Goal: Communication & Community: Answer question/provide support

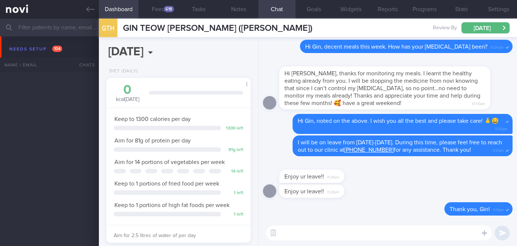
select select "9"
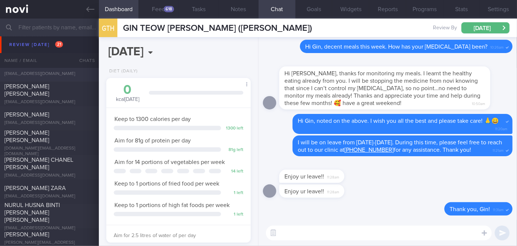
scroll to position [2784, 0]
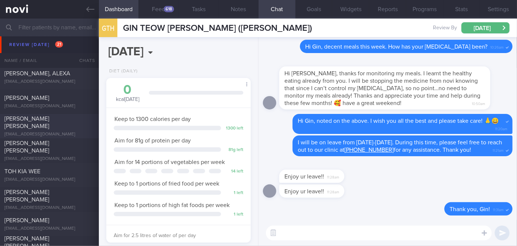
click at [56, 126] on div "[PERSON_NAME] [PERSON_NAME] [EMAIL_ADDRESS][DOMAIN_NAME]" at bounding box center [49, 126] width 99 height 22
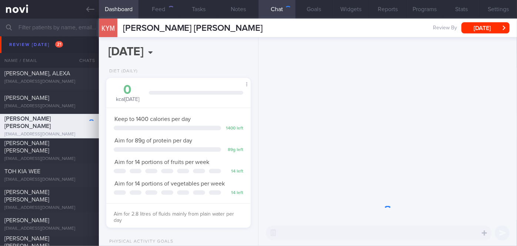
scroll to position [73, 126]
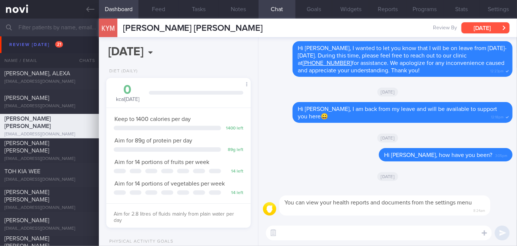
click at [500, 30] on button "[DATE]" at bounding box center [486, 27] width 48 height 11
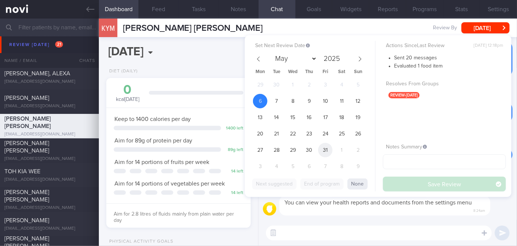
click at [329, 149] on span "31" at bounding box center [325, 150] width 14 height 14
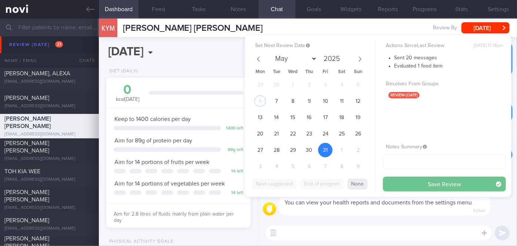
click at [428, 188] on button "Save Review" at bounding box center [444, 183] width 123 height 15
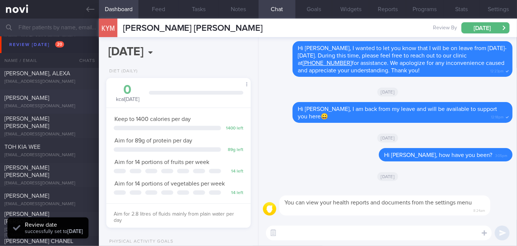
click at [49, 100] on span "KESHINI RAMASAMY" at bounding box center [26, 98] width 45 height 6
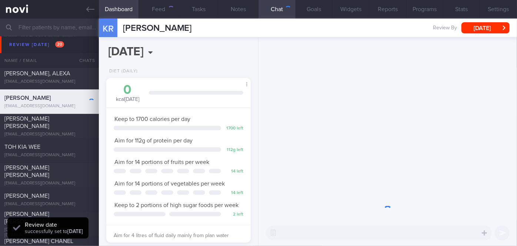
scroll to position [73, 126]
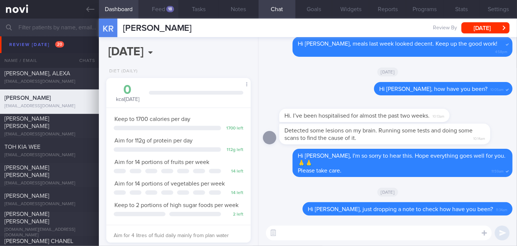
click at [164, 7] on button "Feed 18" at bounding box center [159, 9] width 40 height 19
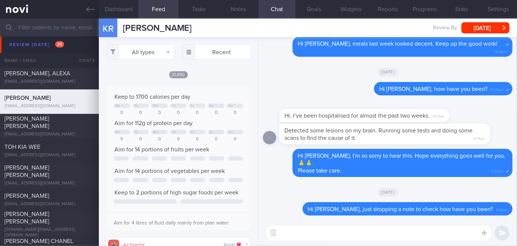
click at [334, 234] on textarea at bounding box center [379, 232] width 226 height 15
paste textarea "Hi [Patient's Name], We noticed your Optimum Plus programme has ended, and ther…"
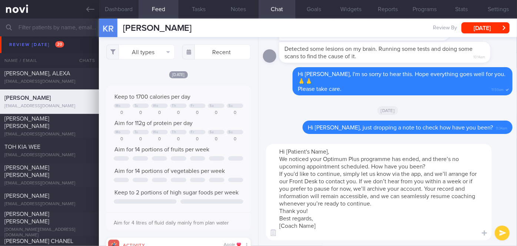
click at [329, 152] on textarea "Hi [Patient's Name], We noticed your Optimum Plus programme has ended, and ther…" at bounding box center [379, 192] width 226 height 96
click at [493, 8] on button "Settings" at bounding box center [498, 9] width 37 height 19
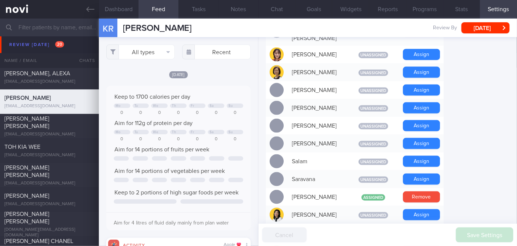
scroll to position [546, 0]
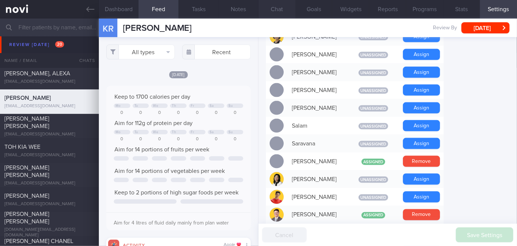
click at [280, 6] on button "Chat" at bounding box center [277, 9] width 37 height 19
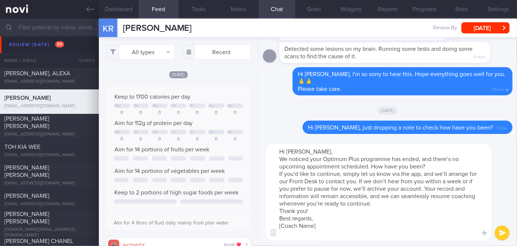
click at [324, 151] on textarea "Hi Keshini, We noticed your Optimum Plus programme has ended, and there’s no up…" at bounding box center [379, 192] width 226 height 96
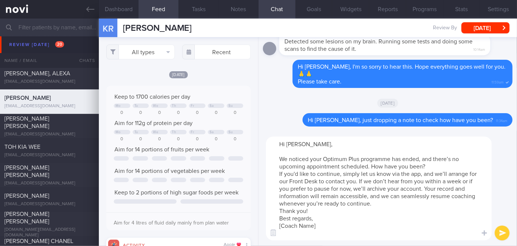
click at [436, 165] on textarea "Hi Keshini, We noticed your Optimum Plus programme has ended, and there’s no up…" at bounding box center [379, 188] width 226 height 104
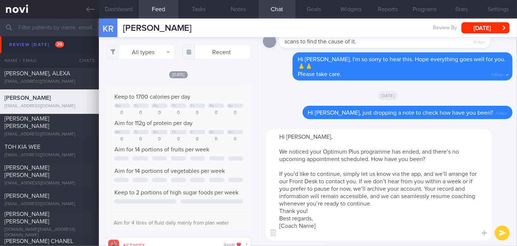
click at [400, 204] on textarea "Hi Keshini, We noticed your Optimum Plus programme has ended, and there’s no up…" at bounding box center [379, 184] width 226 height 111
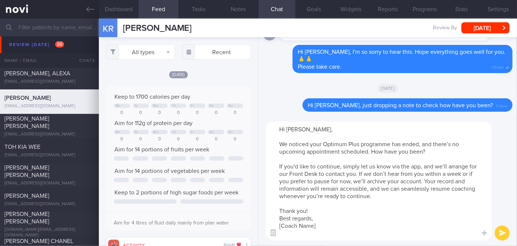
drag, startPoint x: 317, startPoint y: 226, endPoint x: 275, endPoint y: 228, distance: 42.3
click at [275, 228] on div "Attach media Chat Templates Admin CGM Weight Nutrition Physical Activity Infogr…" at bounding box center [388, 181] width 259 height 130
click at [280, 226] on textarea "Hi Keshini, We noticed your Optimum Plus programme has ended, and there’s no up…" at bounding box center [379, 181] width 226 height 119
type textarea "Hi Keshini, We noticed your Optimum Plus programme has ended, and there’s no up…"
click at [500, 232] on button "submit" at bounding box center [502, 232] width 15 height 15
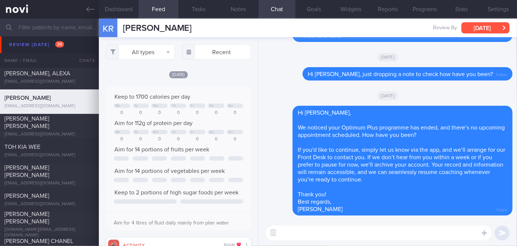
click at [491, 23] on button "[DATE]" at bounding box center [486, 27] width 48 height 11
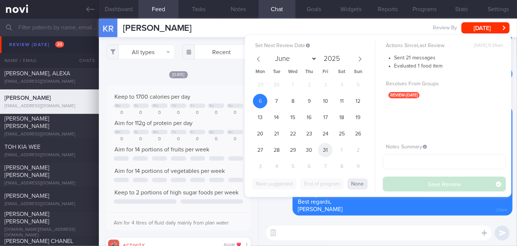
click at [321, 152] on span "31" at bounding box center [325, 150] width 14 height 14
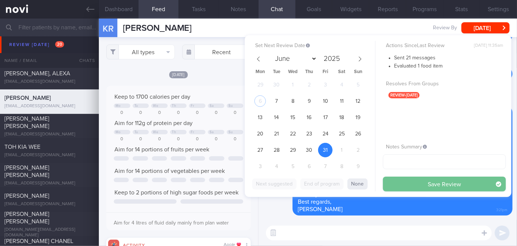
click at [412, 183] on button "Save Review" at bounding box center [444, 183] width 123 height 15
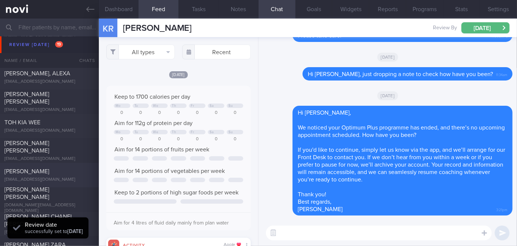
click at [70, 174] on div "RICHARDSON TANYA TAN" at bounding box center [48, 171] width 88 height 7
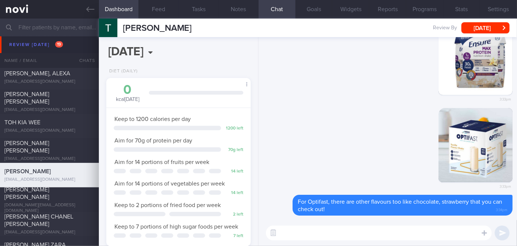
click at [305, 234] on textarea at bounding box center [379, 232] width 226 height 15
type textarea "Hi Tanya, how have you been keeping with your meals and exercise?"
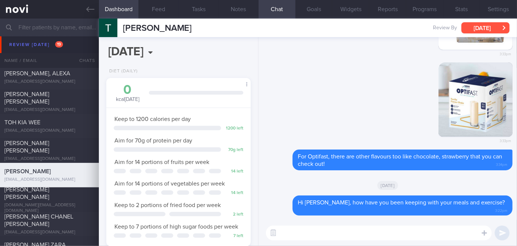
click at [499, 29] on button "[DATE]" at bounding box center [486, 27] width 48 height 11
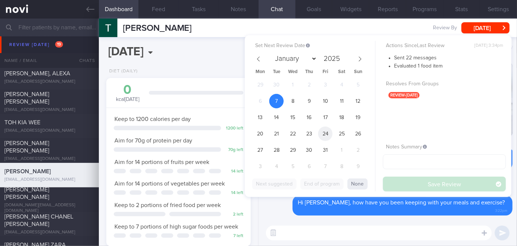
click at [325, 135] on span "24" at bounding box center [325, 133] width 14 height 14
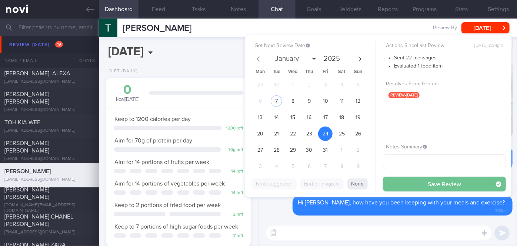
click at [390, 183] on button "Save Review" at bounding box center [444, 183] width 123 height 15
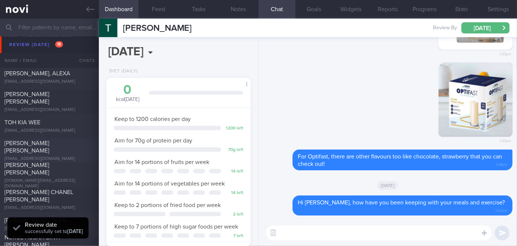
click at [78, 156] on div "trishashman@gmail.com" at bounding box center [49, 159] width 90 height 6
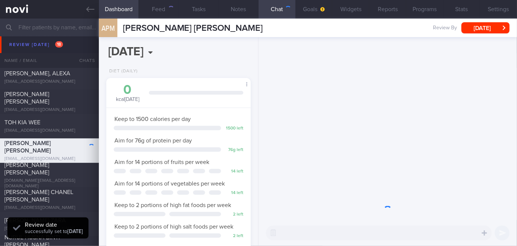
scroll to position [73, 126]
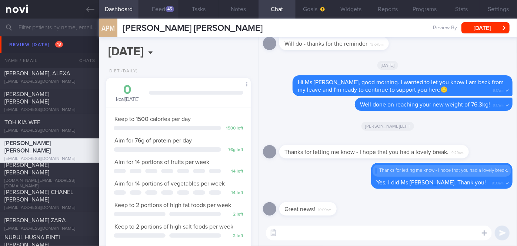
click at [162, 7] on button "Feed 45" at bounding box center [159, 9] width 40 height 19
select select "9"
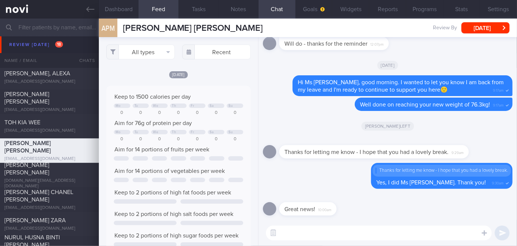
scroll to position [32, 130]
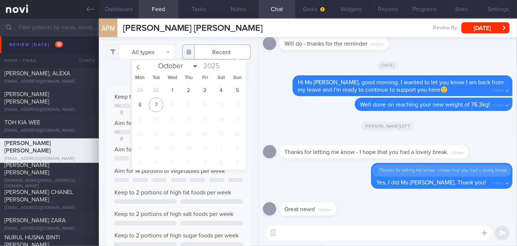
click at [202, 53] on input "text" at bounding box center [216, 51] width 69 height 15
click at [159, 92] on span "30" at bounding box center [156, 90] width 14 height 14
type input "[DATE]"
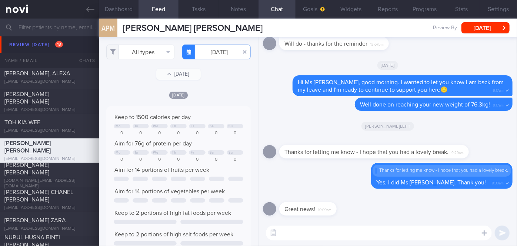
click at [331, 238] on textarea at bounding box center [379, 232] width 226 height 15
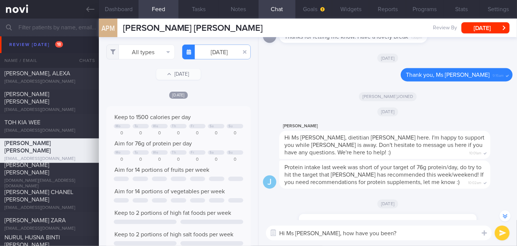
scroll to position [-509, 0]
type textarea "Hi Ms Patricia, how have you been?"
click at [503, 232] on button "submit" at bounding box center [502, 232] width 15 height 15
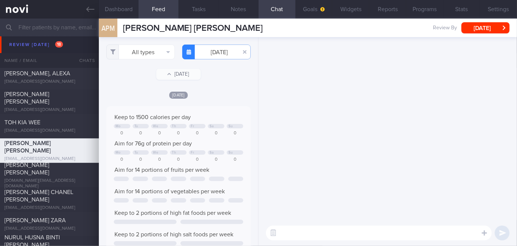
scroll to position [0, 0]
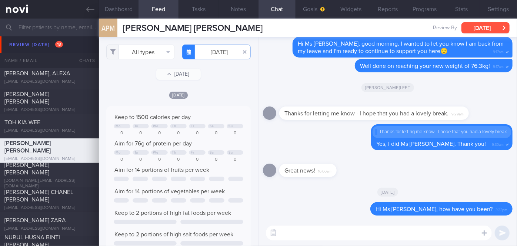
click at [491, 26] on button "[DATE]" at bounding box center [486, 27] width 48 height 11
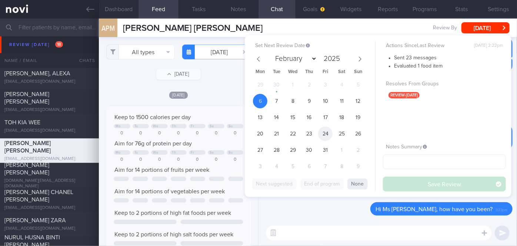
click at [328, 130] on span "24" at bounding box center [325, 133] width 14 height 14
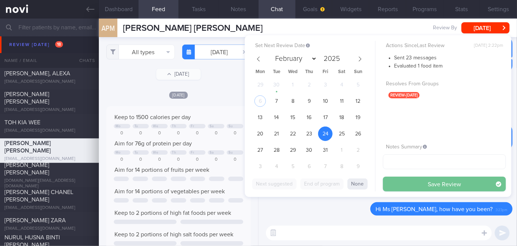
click at [402, 181] on button "Save Review" at bounding box center [444, 183] width 123 height 15
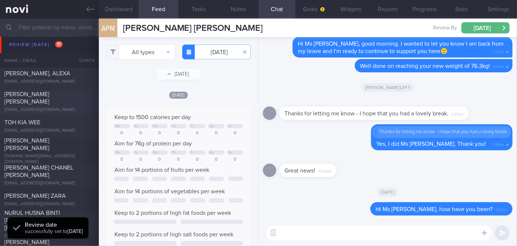
click at [55, 105] on div "CHEN POH HWEE, VANESSA" at bounding box center [48, 97] width 88 height 15
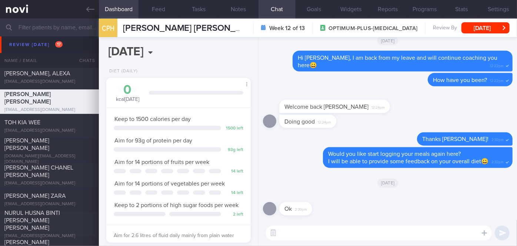
click at [301, 238] on textarea at bounding box center [379, 232] width 226 height 15
type textarea "Hi Vanessa, how have you been?"
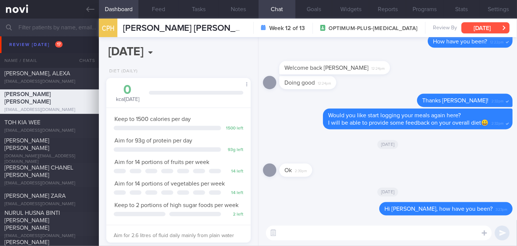
click at [492, 26] on button "[DATE]" at bounding box center [486, 27] width 48 height 11
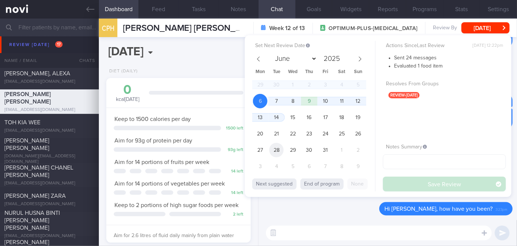
click at [280, 149] on span "28" at bounding box center [276, 150] width 14 height 14
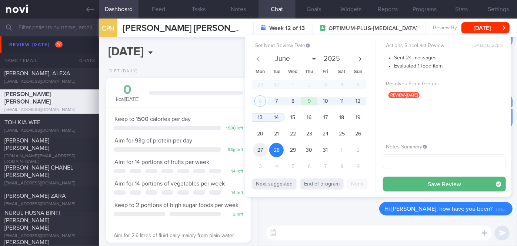
click at [261, 148] on span "27" at bounding box center [260, 150] width 14 height 14
click at [293, 135] on span "22" at bounding box center [293, 133] width 14 height 14
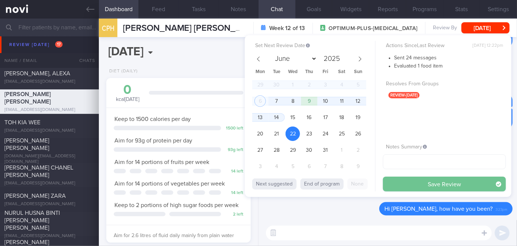
click at [409, 182] on button "Save Review" at bounding box center [444, 183] width 123 height 15
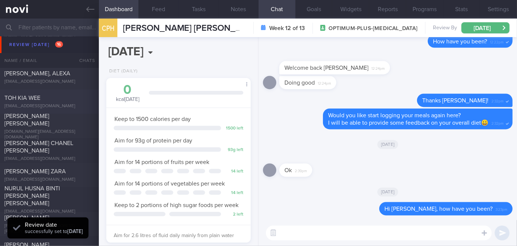
click at [80, 103] on div "TOH KIA WEE toh.kiawee@gmail.com" at bounding box center [49, 101] width 99 height 15
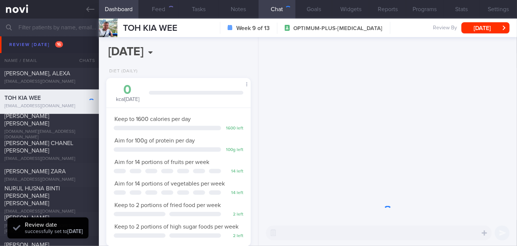
scroll to position [73, 126]
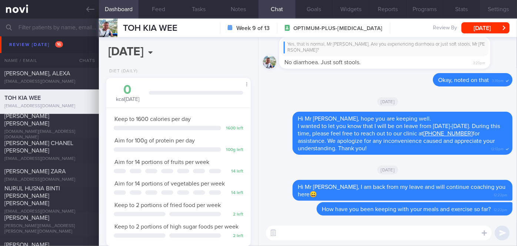
click at [489, 9] on button "Settings" at bounding box center [498, 9] width 37 height 19
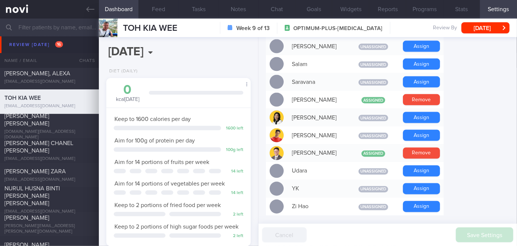
scroll to position [608, 0]
click at [284, 10] on button "Chat" at bounding box center [277, 9] width 37 height 19
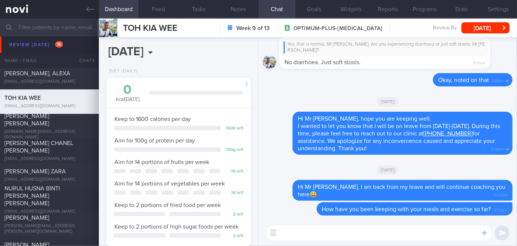
click at [375, 234] on textarea at bounding box center [379, 232] width 226 height 15
type textarea "Hi Mr Toh, just dropping a message to check in on you, how have you been?"
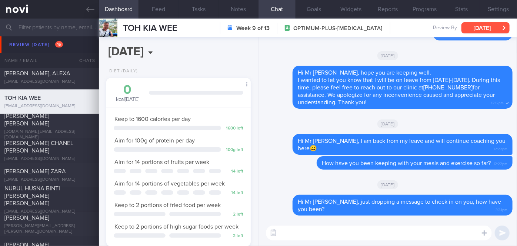
click at [491, 27] on button "[DATE]" at bounding box center [486, 27] width 48 height 11
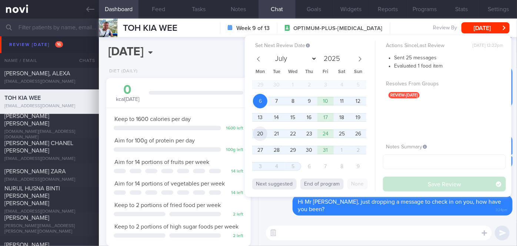
click at [259, 135] on span "20" at bounding box center [260, 133] width 14 height 14
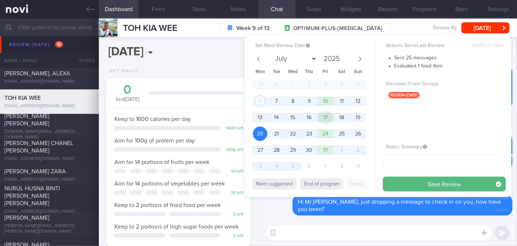
click at [329, 116] on span "17" at bounding box center [325, 117] width 14 height 14
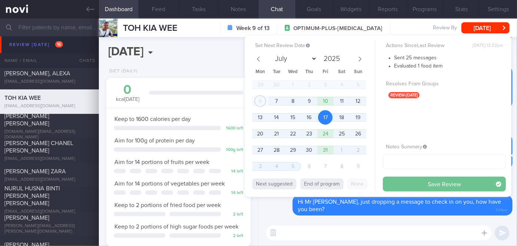
click at [402, 181] on button "Save Review" at bounding box center [444, 183] width 123 height 15
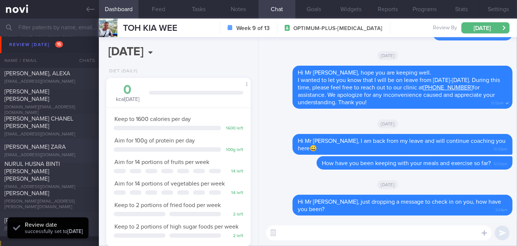
click at [58, 150] on div "TRISHA MAE MACALALAD ZARA" at bounding box center [48, 146] width 88 height 7
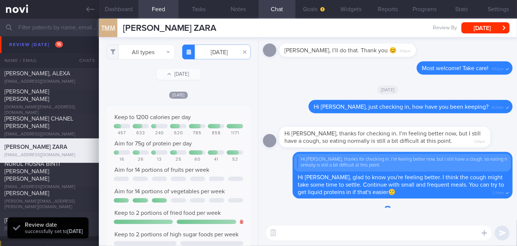
scroll to position [32, 130]
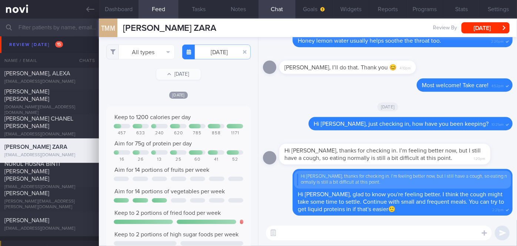
click at [301, 237] on textarea at bounding box center [379, 232] width 226 height 15
type textarea "Hi Trisha, how are you feeling? Do you feel back to normal?"
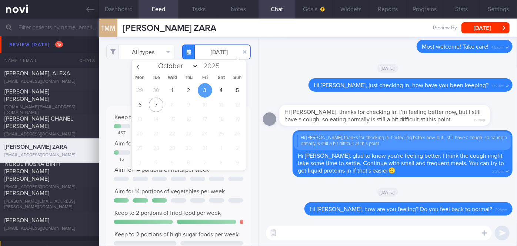
click at [211, 49] on input "2025-10-03" at bounding box center [216, 51] width 69 height 15
click at [143, 53] on button "All types" at bounding box center [140, 51] width 69 height 15
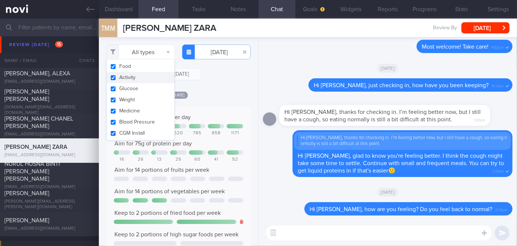
click at [129, 78] on button "Activity" at bounding box center [141, 77] width 68 height 11
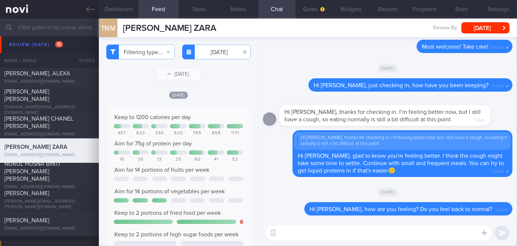
checkbox input "false"
click at [228, 92] on div "[DATE]" at bounding box center [178, 95] width 145 height 8
click at [130, 48] on button "Filtering type..." at bounding box center [140, 51] width 69 height 15
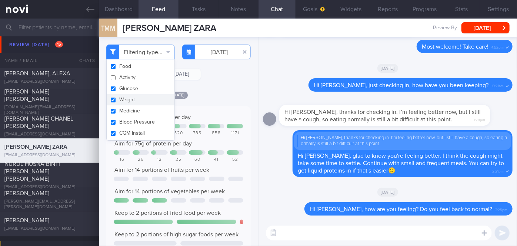
click at [154, 102] on button "Weight" at bounding box center [141, 99] width 68 height 11
checkbox input "false"
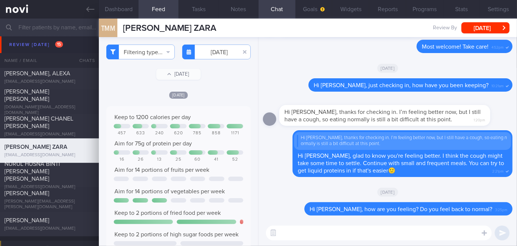
click at [214, 97] on div "[DATE]" at bounding box center [178, 95] width 145 height 8
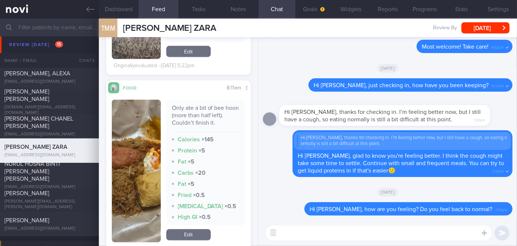
scroll to position [536, 0]
click at [132, 180] on button "button" at bounding box center [136, 170] width 49 height 142
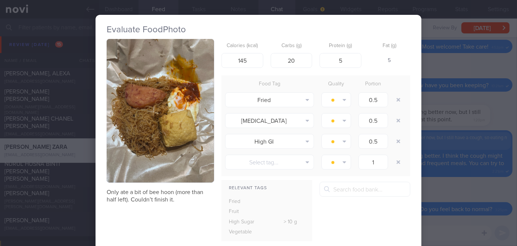
click at [441, 169] on div "Evaluate Food Photo Only ate a bit of bee hoon (more than half left). Couldn’t …" at bounding box center [258, 123] width 517 height 246
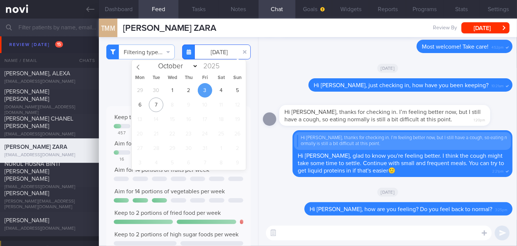
click at [211, 47] on input "2025-10-03" at bounding box center [216, 51] width 69 height 15
click at [224, 85] on span "4" at bounding box center [221, 90] width 14 height 14
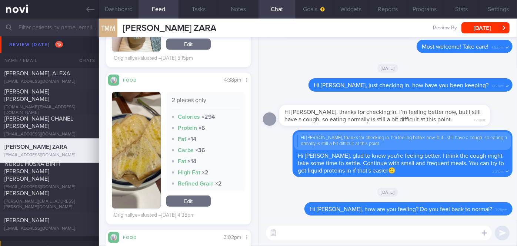
scroll to position [314, 0]
click at [150, 132] on button "button" at bounding box center [136, 150] width 49 height 116
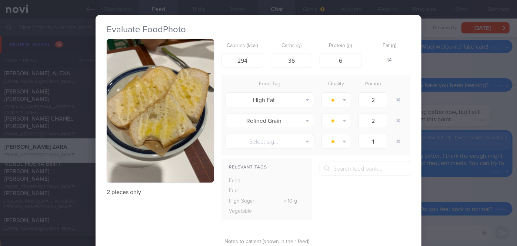
click at [150, 132] on button "button" at bounding box center [161, 110] width 108 height 143
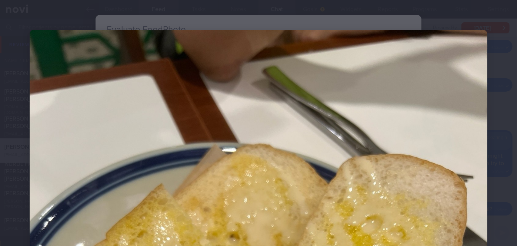
scroll to position [193, 0]
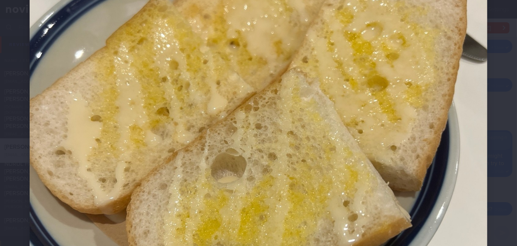
click at [501, 92] on div at bounding box center [258, 142] width 517 height 670
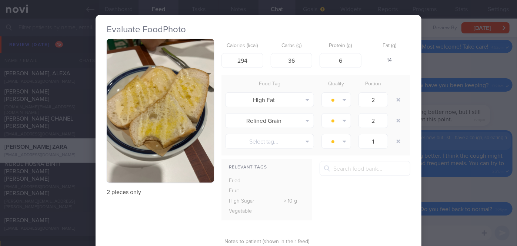
click at [501, 92] on div "Evaluate Food Photo 2 pieces only Calories (kcal) 294 Carbs (g) 36 Protein (g) …" at bounding box center [258, 123] width 517 height 246
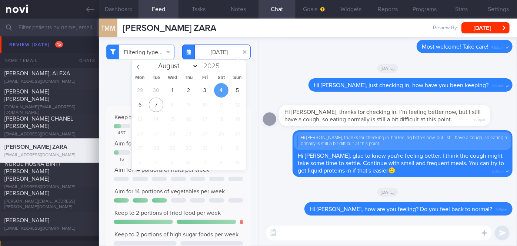
click at [211, 52] on input "2025-10-04" at bounding box center [216, 51] width 69 height 15
click at [240, 90] on span "5" at bounding box center [238, 90] width 14 height 14
type input "2025-10-05"
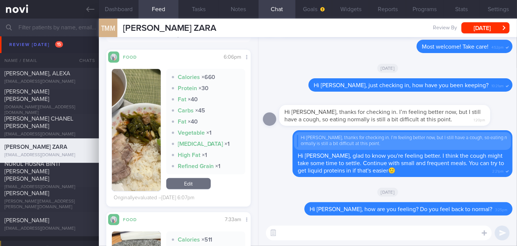
scroll to position [230, 0]
click at [149, 130] on button "button" at bounding box center [136, 130] width 49 height 122
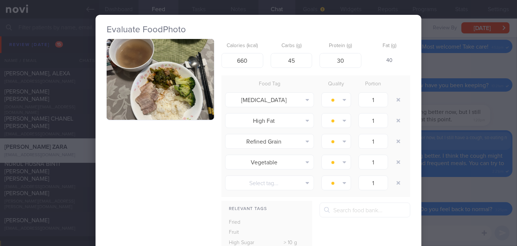
click at [161, 52] on button "button" at bounding box center [161, 79] width 108 height 81
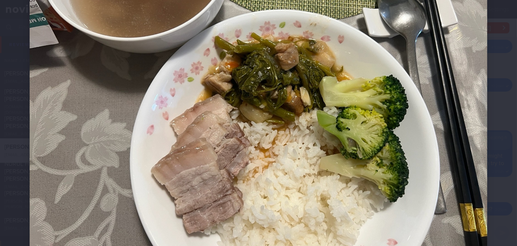
scroll to position [128, 0]
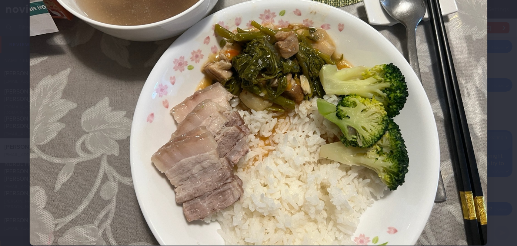
click at [506, 84] on div at bounding box center [258, 73] width 517 height 403
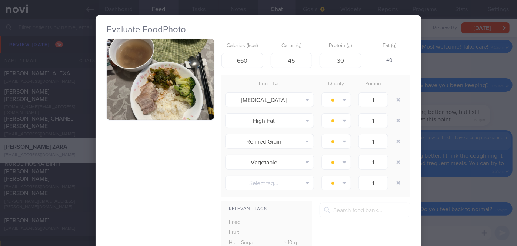
click at [480, 110] on div "Evaluate Food Photo Calories (kcal) 660 Carbs (g) 45 Protein (g) 30 Fat (g) 40 …" at bounding box center [258, 123] width 517 height 246
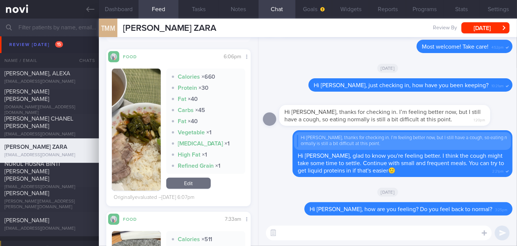
click at [152, 149] on button "button" at bounding box center [136, 130] width 49 height 122
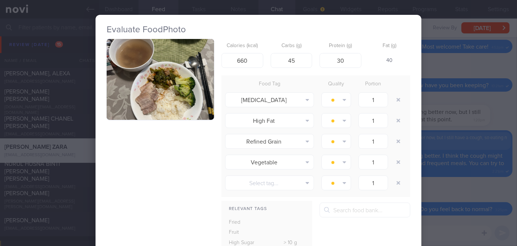
click at [167, 80] on button "button" at bounding box center [161, 79] width 108 height 81
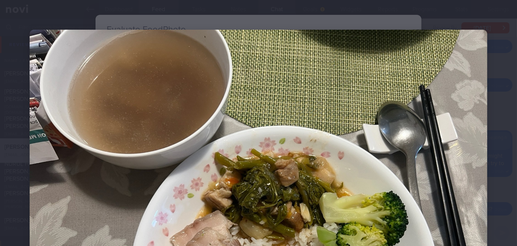
scroll to position [153, 0]
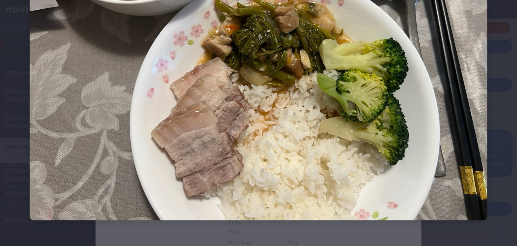
click at [505, 120] on div at bounding box center [258, 48] width 517 height 403
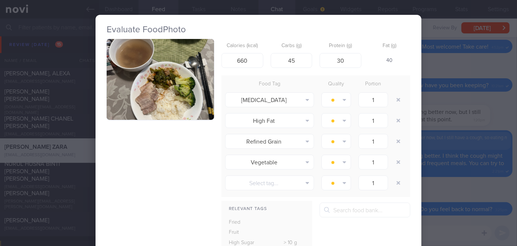
click at [484, 119] on div "Evaluate Food Photo Calories (kcal) 660 Carbs (g) 45 Protein (g) 30 Fat (g) 40 …" at bounding box center [258, 123] width 517 height 246
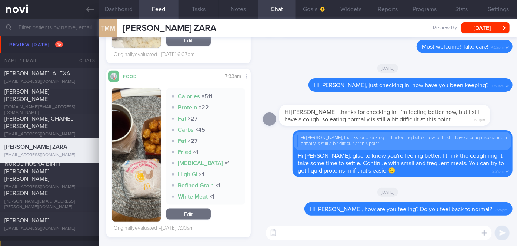
scroll to position [373, 0]
click at [147, 152] on button "button" at bounding box center [136, 154] width 49 height 133
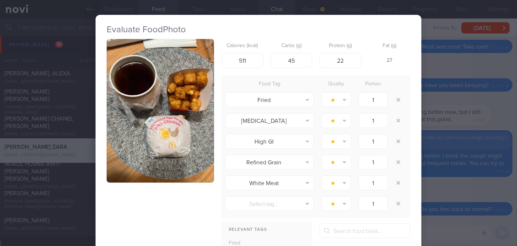
click at [196, 164] on button "button" at bounding box center [161, 110] width 108 height 143
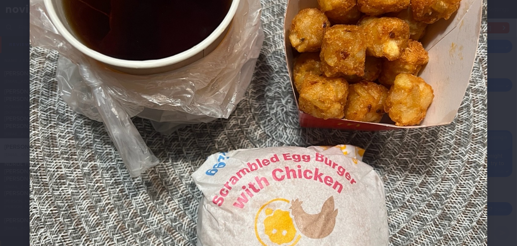
scroll to position [211, 0]
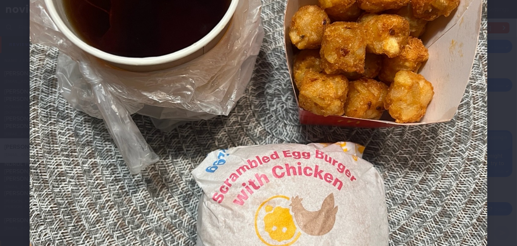
click at [497, 127] on div at bounding box center [258, 124] width 517 height 670
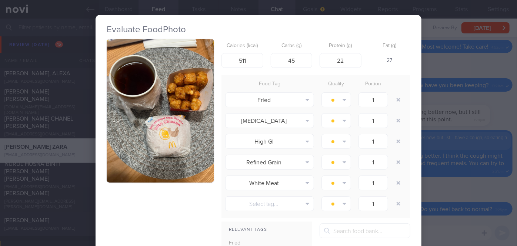
click at [497, 127] on div "Evaluate Food Photo Calories (kcal) 511 Carbs (g) 45 Protein (g) 22 Fat (g) 27 …" at bounding box center [258, 123] width 517 height 246
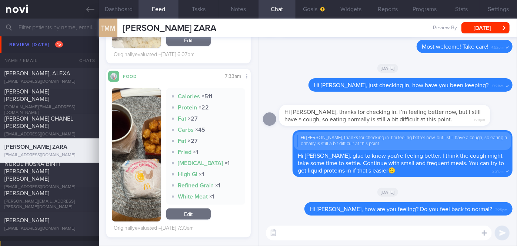
scroll to position [405, 0]
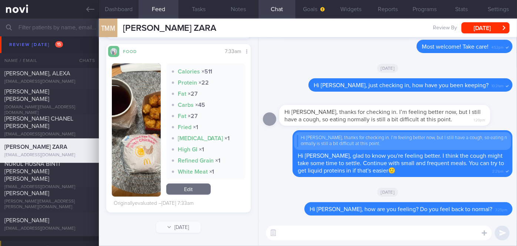
click at [323, 232] on textarea at bounding box center [379, 232] width 226 height 15
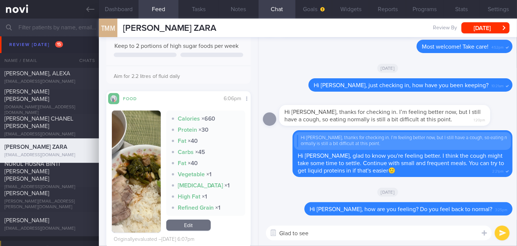
scroll to position [0, 0]
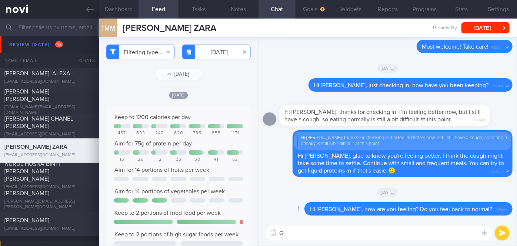
type textarea "G"
type textarea "You had some good meals over the weekend"
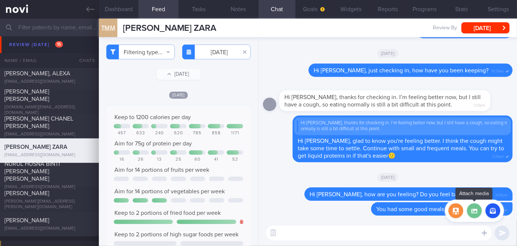
click at [474, 206] on label at bounding box center [474, 210] width 15 height 15
click at [0, 0] on input "file" at bounding box center [0, 0] width 0 height 0
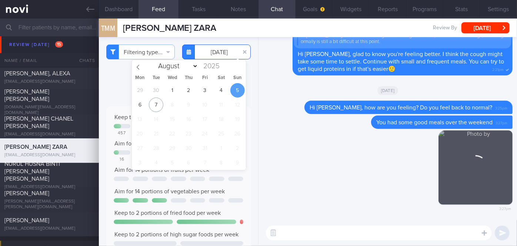
click at [215, 47] on input "2025-10-05" at bounding box center [216, 51] width 69 height 15
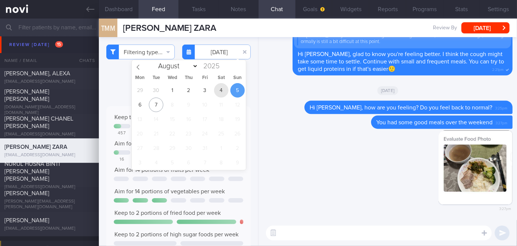
click at [221, 89] on span "4" at bounding box center [221, 90] width 14 height 14
type input "2025-10-04"
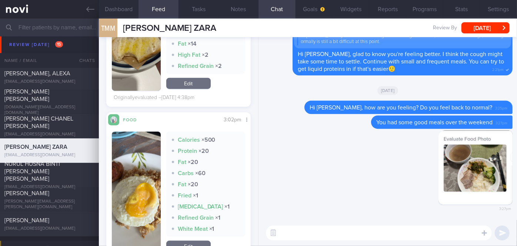
scroll to position [431, 0]
click at [139, 200] on button "button" at bounding box center [136, 192] width 49 height 122
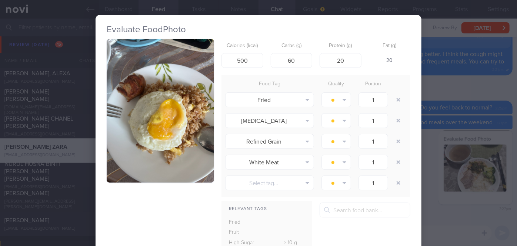
click at [425, 151] on div "Evaluate Food Photo Calories (kcal) 500 Carbs (g) 60 Protein (g) 20 Fat (g) 20 …" at bounding box center [258, 123] width 517 height 246
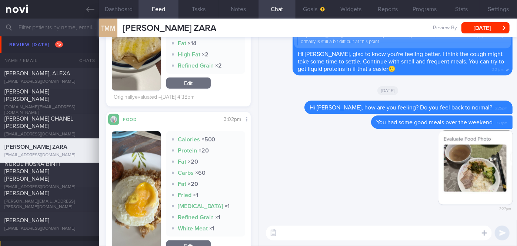
click at [454, 237] on textarea at bounding box center [379, 232] width 226 height 15
type textarea "This was good"
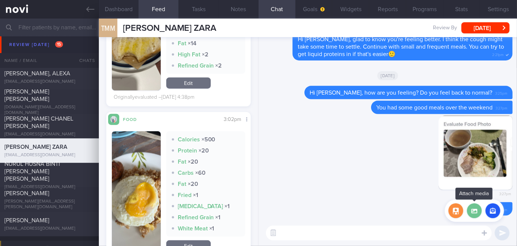
click at [478, 213] on label at bounding box center [474, 210] width 15 height 15
click at [0, 0] on input "file" at bounding box center [0, 0] width 0 height 0
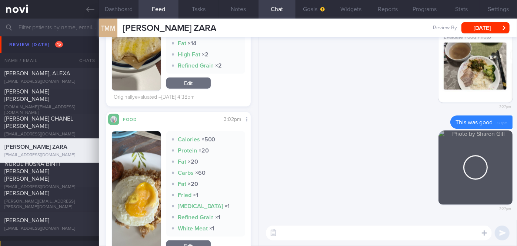
click at [313, 233] on textarea at bounding box center [379, 232] width 226 height 15
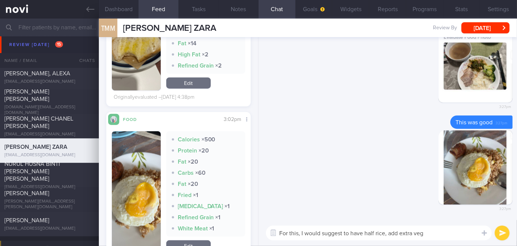
type textarea "For this, I would suggest to have half rice, add extra vege"
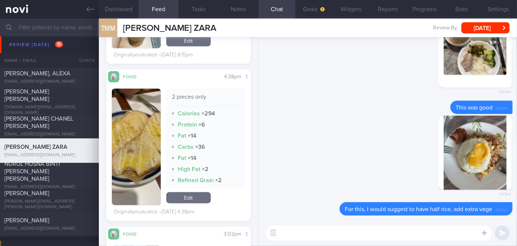
scroll to position [211, 0]
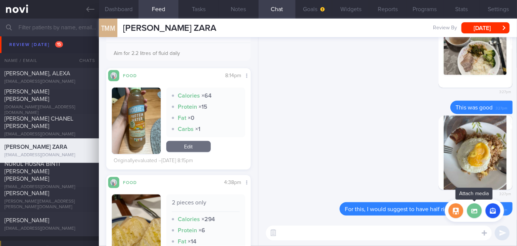
click at [476, 211] on label at bounding box center [474, 210] width 15 height 15
click at [0, 0] on input "file" at bounding box center [0, 0] width 0 height 0
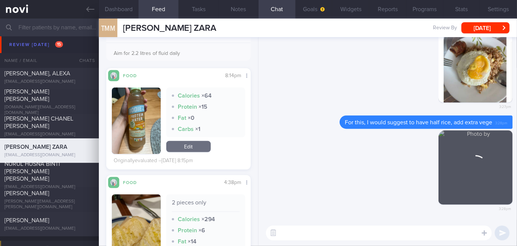
click at [297, 231] on textarea at bounding box center [379, 232] width 226 height 15
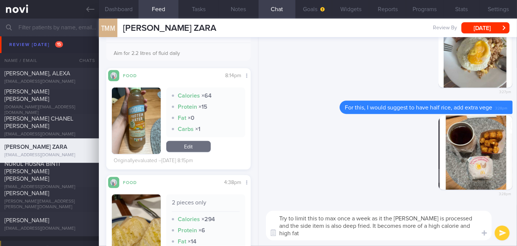
scroll to position [0, 0]
type textarea "Try to limit this to max once a week as it the burger patty is processed and th…"
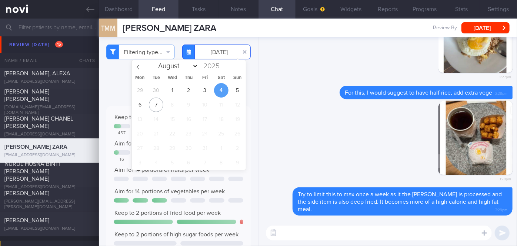
click at [219, 51] on input "2025-10-04" at bounding box center [216, 51] width 69 height 15
click at [235, 89] on span "5" at bounding box center [238, 90] width 14 height 14
type input "2025-10-05"
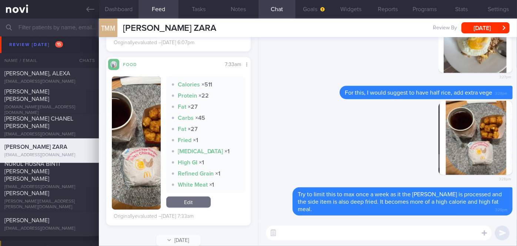
scroll to position [405, 0]
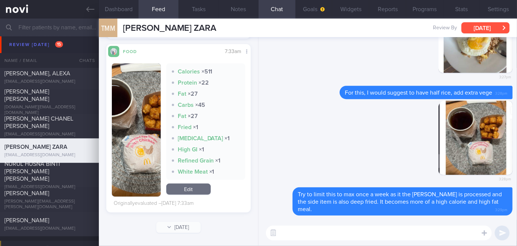
click at [496, 25] on button "[DATE]" at bounding box center [486, 27] width 48 height 11
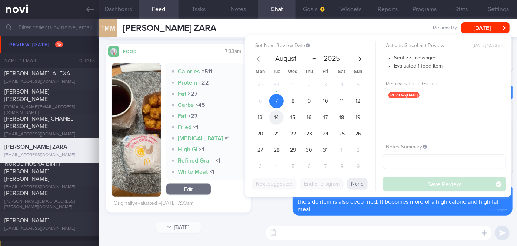
click at [279, 119] on span "14" at bounding box center [276, 117] width 14 height 14
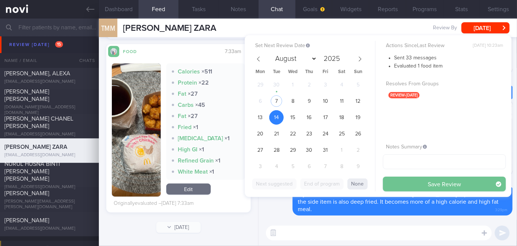
click at [394, 183] on button "Save Review" at bounding box center [444, 183] width 123 height 15
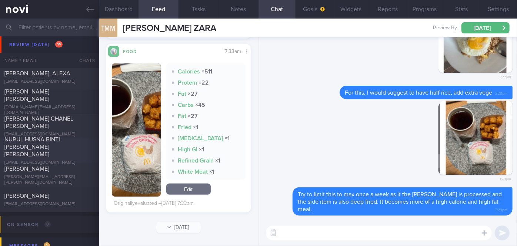
click at [76, 148] on div "NURUL HUSNA BINTI [PERSON_NAME] [PERSON_NAME]" at bounding box center [48, 147] width 88 height 22
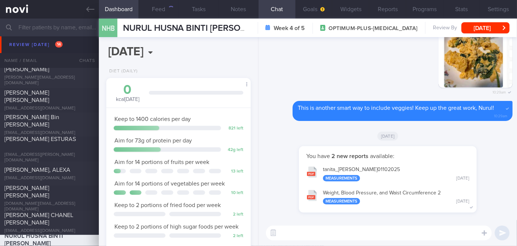
scroll to position [2706, 0]
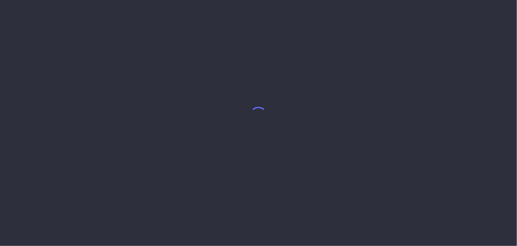
select select "9"
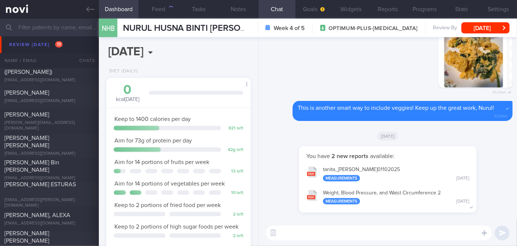
scroll to position [2683, 0]
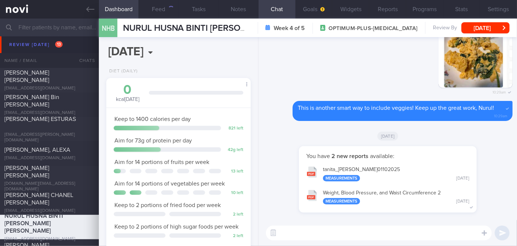
click at [419, 166] on button "[PERSON_NAME] 01102025 Measurements [DATE]" at bounding box center [388, 173] width 171 height 23
click at [374, 8] on button "Reports" at bounding box center [388, 9] width 37 height 19
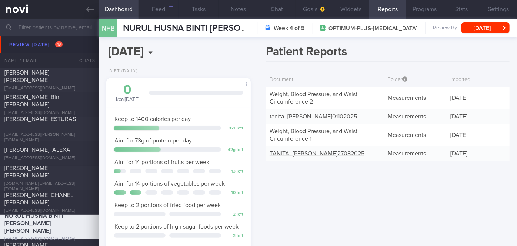
click at [321, 156] on link "[PERSON_NAME] 27082025" at bounding box center [317, 154] width 95 height 6
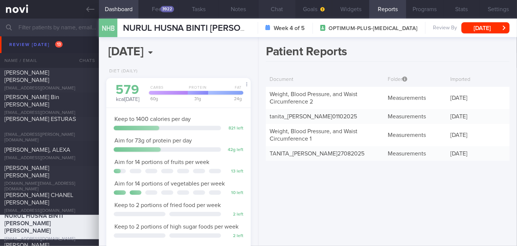
click at [275, 7] on button "Chat" at bounding box center [277, 9] width 37 height 19
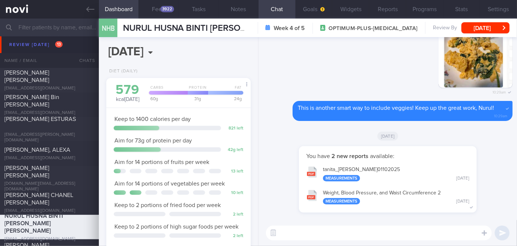
click at [347, 232] on textarea at bounding box center [379, 232] width 226 height 15
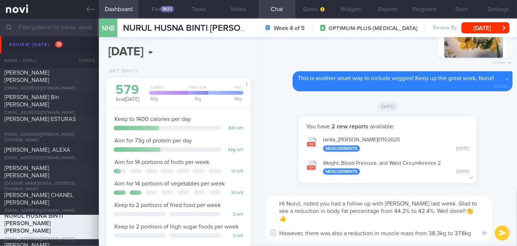
click at [350, 232] on textarea "Hi Nurul, noted you had a follow up with [PERSON_NAME] last week. Glad to see a…" at bounding box center [379, 218] width 226 height 44
type textarea "Hi Nurul, noted you had a follow up with [PERSON_NAME] last week. Glad to see a…"
click at [493, 10] on button "Settings" at bounding box center [498, 9] width 37 height 19
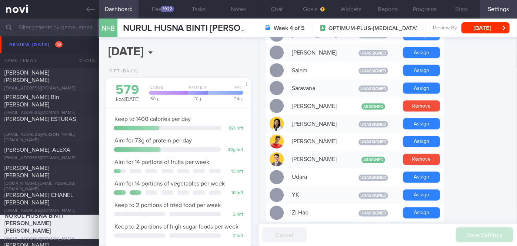
scroll to position [616, 0]
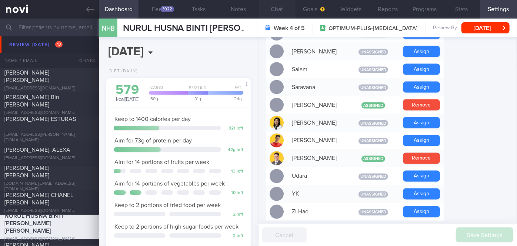
click at [280, 11] on button "Chat" at bounding box center [277, 9] width 37 height 19
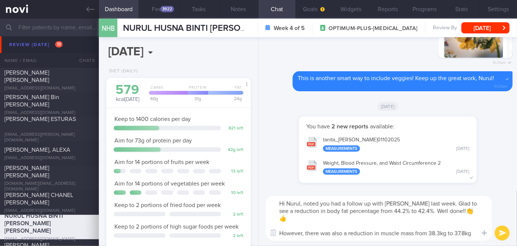
click at [507, 230] on button "submit" at bounding box center [502, 232] width 15 height 15
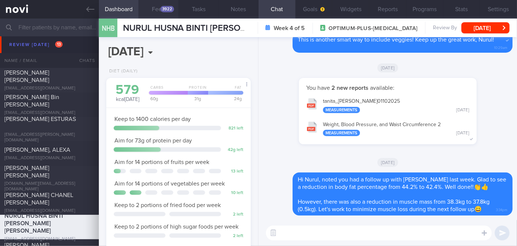
click at [171, 11] on div "3922" at bounding box center [168, 9] width 14 height 6
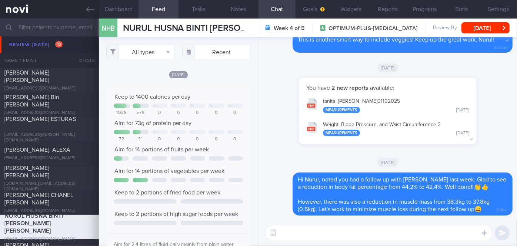
click at [314, 232] on textarea at bounding box center [379, 232] width 226 height 15
click at [374, 98] on button "[PERSON_NAME] 01102025 Measurements [DATE]" at bounding box center [388, 104] width 171 height 23
click at [429, 232] on textarea "Your strength training seems to be pretty good, Nurul." at bounding box center [379, 232] width 226 height 15
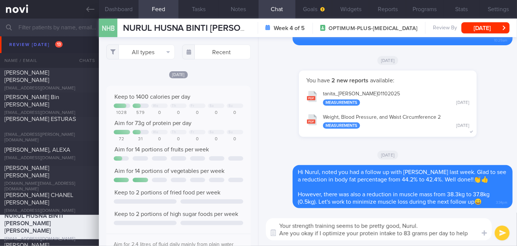
scroll to position [0, 0]
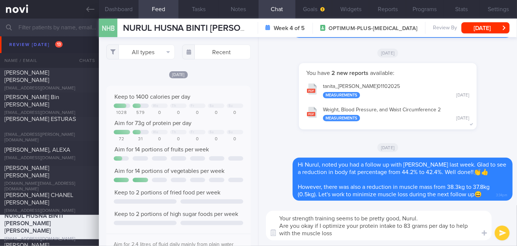
type textarea "Your strength training seems to be pretty good, Nurul. Are you okay if I optimi…"
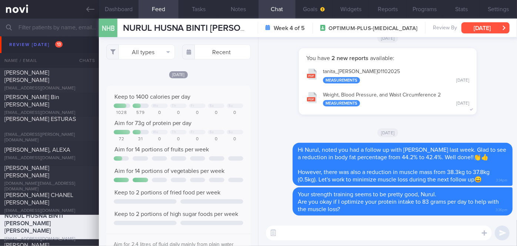
click at [488, 26] on button "[DATE]" at bounding box center [486, 27] width 48 height 11
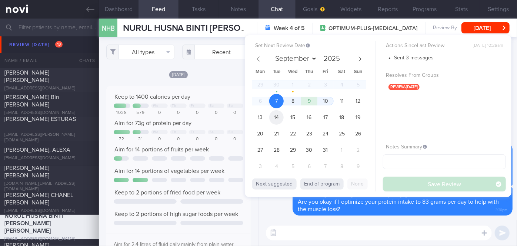
click at [279, 116] on span "14" at bounding box center [276, 117] width 14 height 14
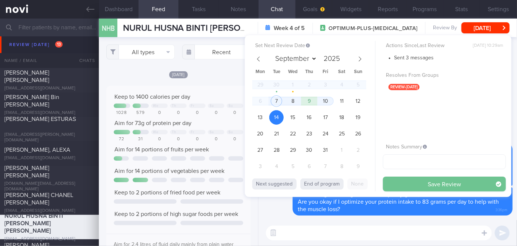
click at [408, 181] on button "Save Review" at bounding box center [444, 183] width 123 height 15
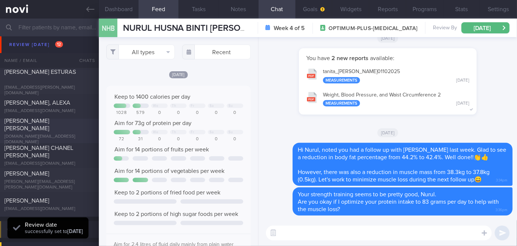
scroll to position [2730, 0]
click at [66, 153] on div "[PERSON_NAME] CHANEL [PERSON_NAME]" at bounding box center [48, 151] width 88 height 15
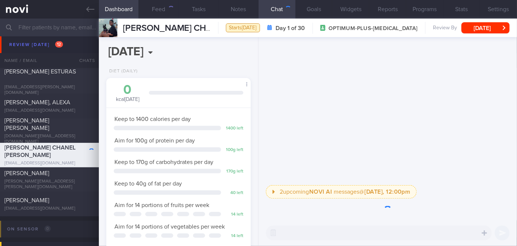
scroll to position [73, 126]
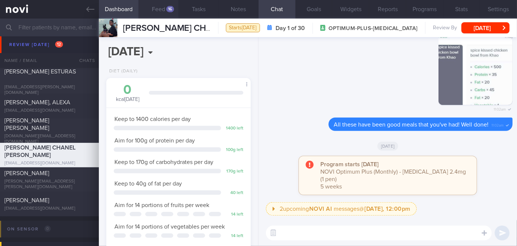
click at [162, 9] on button "Feed 16" at bounding box center [159, 9] width 40 height 19
select select "9"
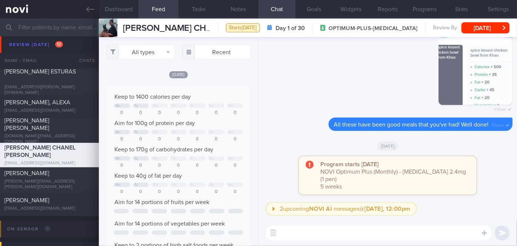
scroll to position [32, 130]
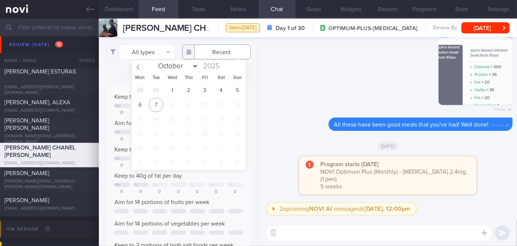
click at [202, 53] on input "text" at bounding box center [216, 51] width 69 height 15
click at [155, 93] on span "30" at bounding box center [156, 90] width 14 height 14
type input "[DATE]"
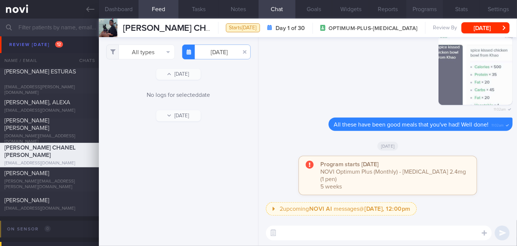
click at [436, 2] on button "Programs" at bounding box center [425, 9] width 37 height 19
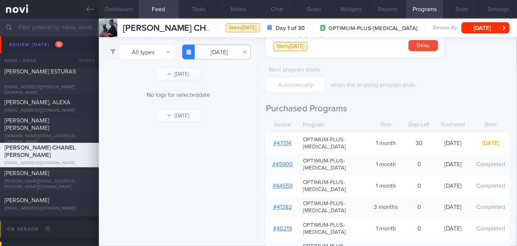
scroll to position [71, 0]
click at [277, 8] on button "Chat" at bounding box center [277, 9] width 37 height 19
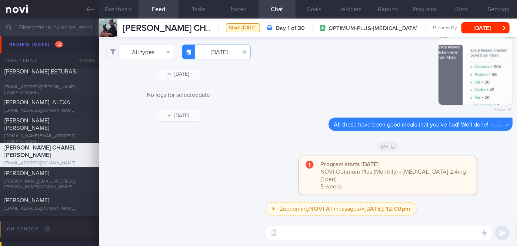
click at [362, 233] on textarea at bounding box center [379, 232] width 226 height 15
type textarea "Hi [PERSON_NAME], how have you been?"
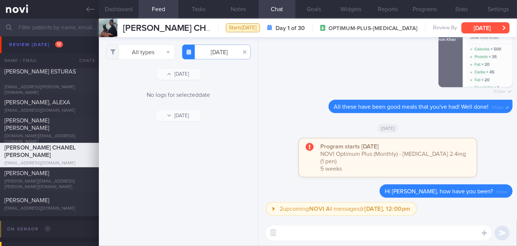
click at [493, 25] on button "[DATE]" at bounding box center [486, 27] width 48 height 11
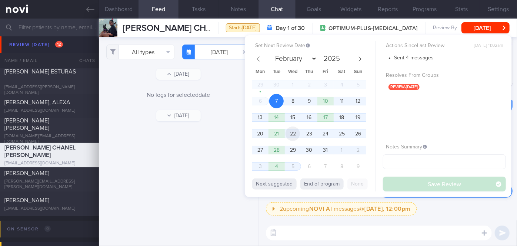
click at [291, 130] on span "22" at bounding box center [293, 133] width 14 height 14
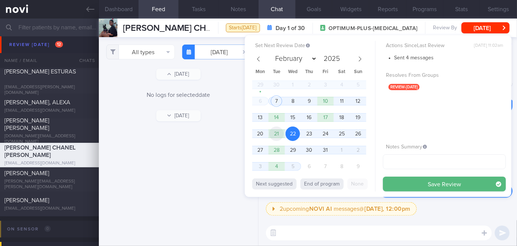
click at [275, 132] on span "21" at bounding box center [276, 133] width 14 height 14
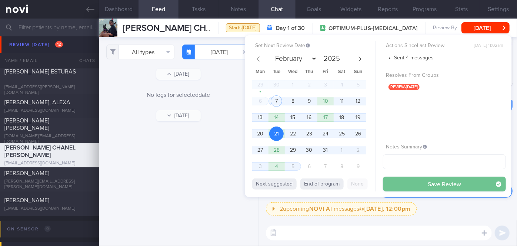
click at [419, 181] on button "Save Review" at bounding box center [444, 183] width 123 height 15
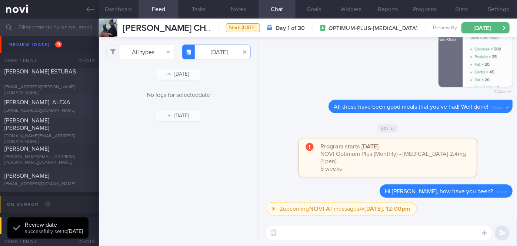
click at [72, 116] on div "[PERSON_NAME], ALEXA [EMAIL_ADDRESS][DOMAIN_NAME] [DATE] [DATE]" at bounding box center [258, 106] width 517 height 24
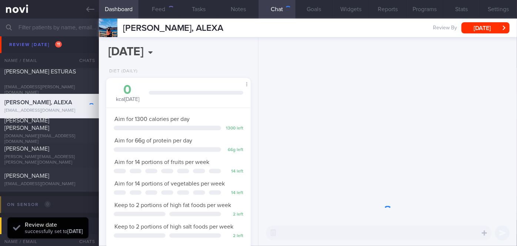
scroll to position [73, 126]
click at [49, 126] on span "[PERSON_NAME] [PERSON_NAME]" at bounding box center [26, 124] width 45 height 13
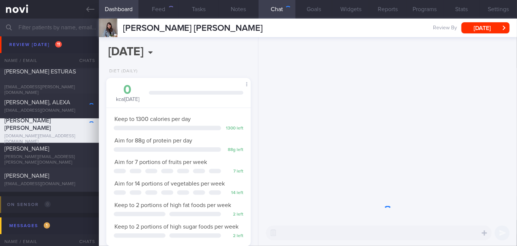
scroll to position [73, 126]
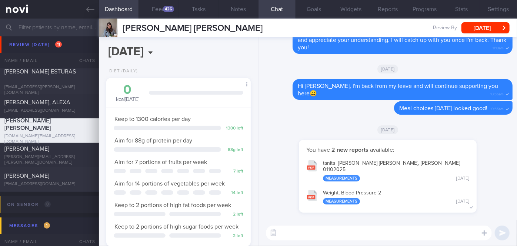
click at [367, 169] on button "tanita_ [PERSON_NAME] [PERSON_NAME], [PERSON_NAME] 01102025 Measurements [DATE]" at bounding box center [388, 170] width 171 height 30
click at [314, 7] on button "Goals" at bounding box center [314, 9] width 37 height 19
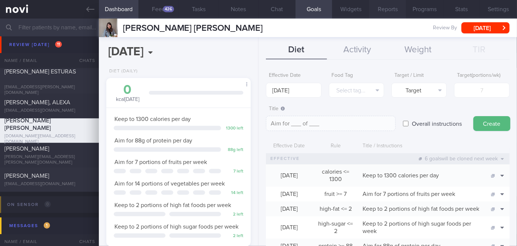
click at [391, 7] on button "Reports" at bounding box center [388, 9] width 37 height 19
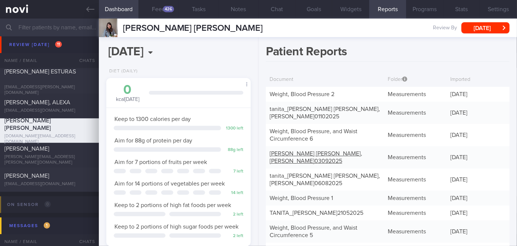
click at [306, 155] on link "[PERSON_NAME] [PERSON_NAME], [PERSON_NAME] 03092025" at bounding box center [316, 157] width 93 height 13
click at [285, 7] on button "Chat" at bounding box center [277, 9] width 37 height 19
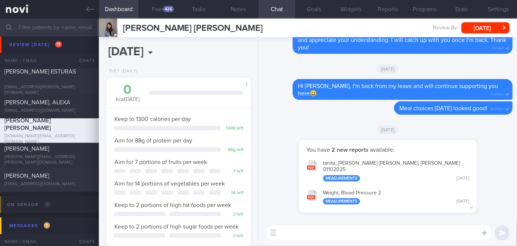
click at [356, 237] on textarea at bounding box center [379, 232] width 226 height 15
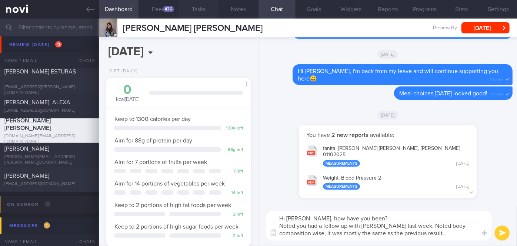
type textarea "Hi [PERSON_NAME], how have you been? Noted you had a follow up with [PERSON_NAM…"
click at [156, 12] on button "Feed 426" at bounding box center [159, 9] width 40 height 19
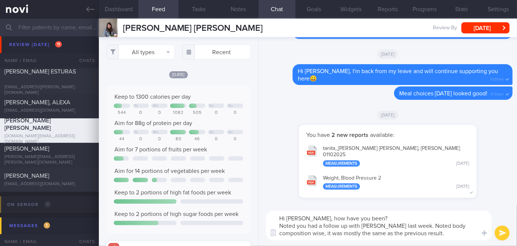
scroll to position [32, 130]
click at [202, 55] on input "text" at bounding box center [216, 51] width 69 height 15
click at [272, 113] on div "[DATE]" at bounding box center [388, 114] width 250 height 21
click at [424, 230] on textarea "Hi [PERSON_NAME], how have you been? Noted you had a follow up with [PERSON_NAM…" at bounding box center [379, 226] width 226 height 30
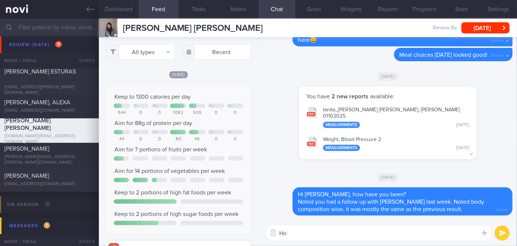
type textarea "H"
type textarea "How is your exercise routine so far, [PERSON_NAME]?"
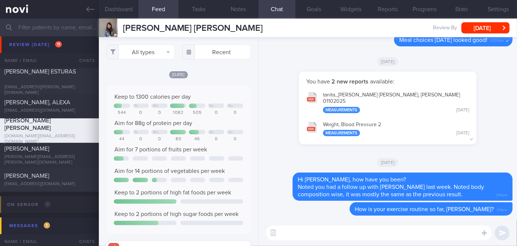
click at [291, 231] on textarea at bounding box center [379, 232] width 226 height 15
type textarea "Step count [PERSON_NAME] looks good actually"
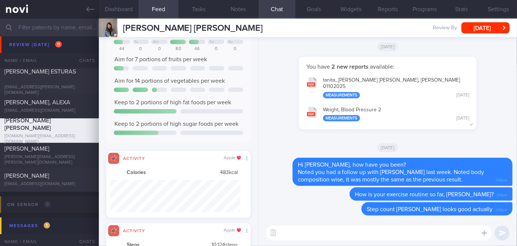
scroll to position [90, 0]
click at [125, 6] on button "Dashboard" at bounding box center [119, 9] width 40 height 19
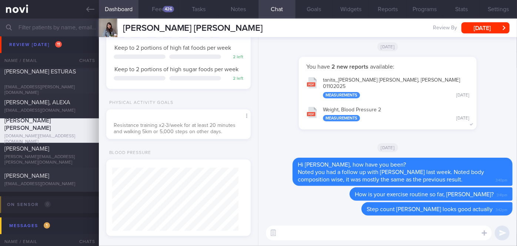
scroll to position [159, 0]
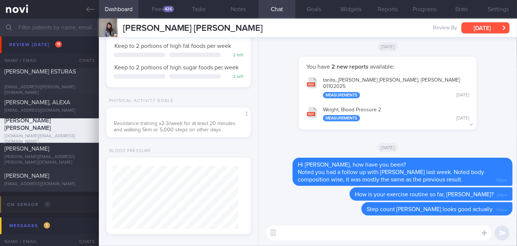
click at [485, 23] on button "[DATE]" at bounding box center [486, 27] width 48 height 11
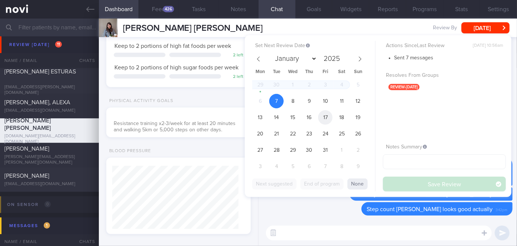
click at [323, 113] on span "17" at bounding box center [325, 117] width 14 height 14
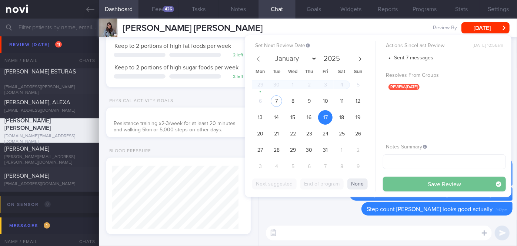
click at [407, 186] on button "Save Review" at bounding box center [444, 183] width 123 height 15
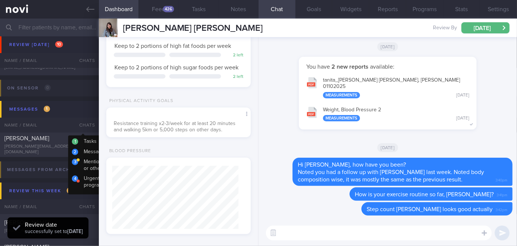
scroll to position [2822, 0]
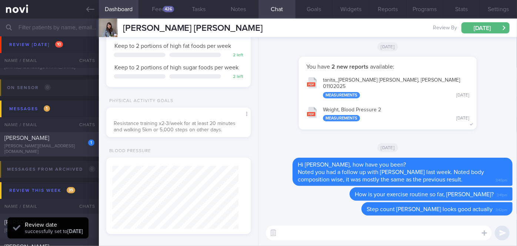
click at [60, 137] on div "[PERSON_NAME]" at bounding box center [48, 137] width 88 height 7
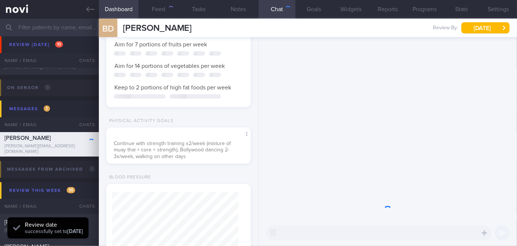
scroll to position [232, 0]
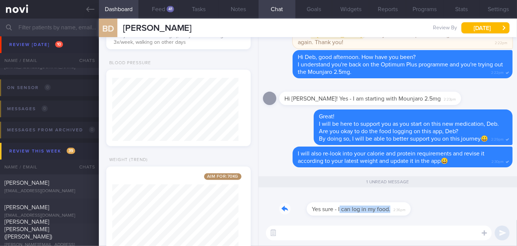
drag, startPoint x: 313, startPoint y: 213, endPoint x: 381, endPoint y: 207, distance: 68.4
click at [381, 207] on div "Yes sure - I can log in my food. 2:36pm" at bounding box center [343, 204] width 126 height 22
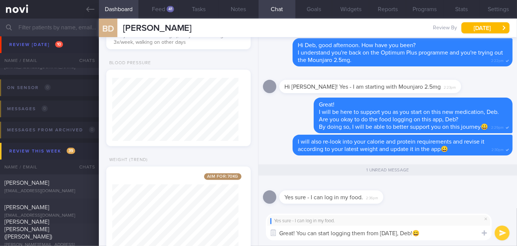
type textarea "Great! You can start logging them from [DATE], Deb!😀"
click at [501, 235] on button "submit" at bounding box center [502, 232] width 15 height 15
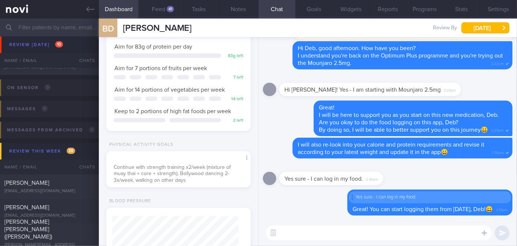
scroll to position [0, 0]
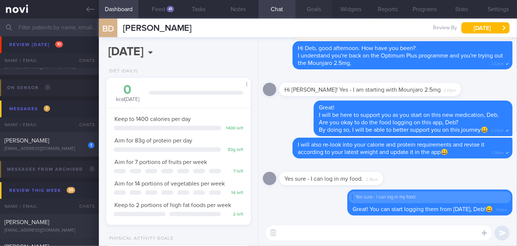
click at [314, 11] on button "Goals" at bounding box center [314, 9] width 37 height 19
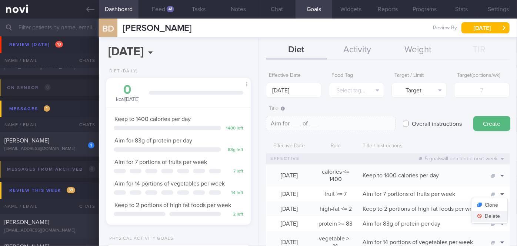
click at [486, 217] on button "Delete" at bounding box center [490, 216] width 36 height 11
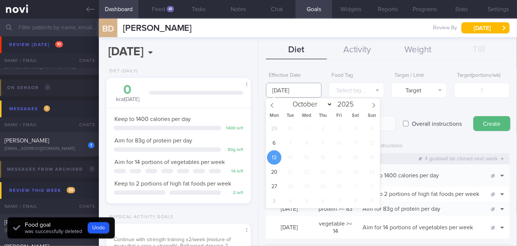
click at [292, 89] on input "[DATE]" at bounding box center [293, 90] width 55 height 15
click at [274, 145] on span "6" at bounding box center [274, 143] width 14 height 14
type input "[DATE]"
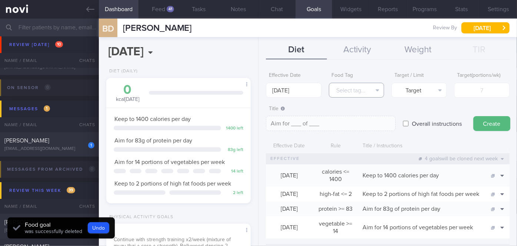
click at [363, 89] on button "Select tag..." at bounding box center [356, 90] width 55 height 15
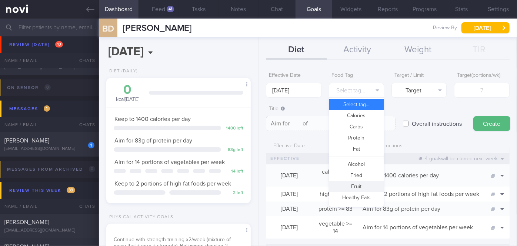
click at [356, 186] on button "Fruit" at bounding box center [357, 186] width 54 height 11
type textarea "Aim for __ portions of fruits per week"
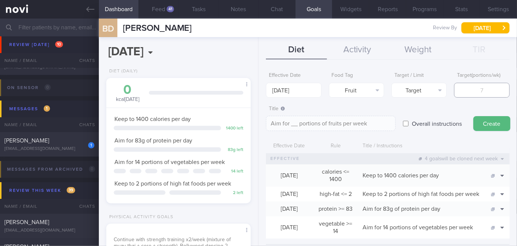
click at [460, 94] on input "number" at bounding box center [481, 90] width 55 height 15
type input "1"
type textarea "Aim for 1 portions of fruits per week"
type input "14"
type textarea "Aim for 14 portions of fruits per week"
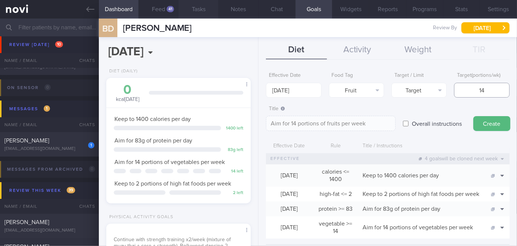
type input "14"
click at [373, 125] on textarea "Aim for 14 portions of fruits per week" at bounding box center [331, 123] width 130 height 15
click at [494, 125] on button "Create" at bounding box center [492, 123] width 37 height 15
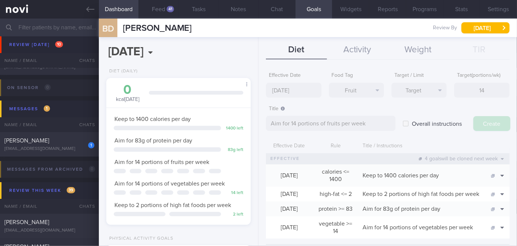
type input "[DATE]"
type textarea "Aim for ___ of ___"
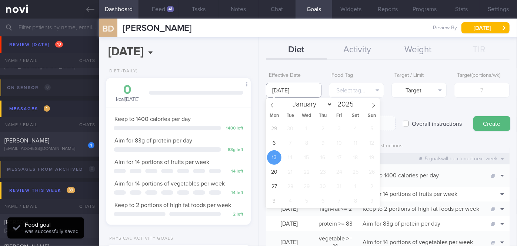
click at [312, 90] on input "[DATE]" at bounding box center [293, 90] width 55 height 15
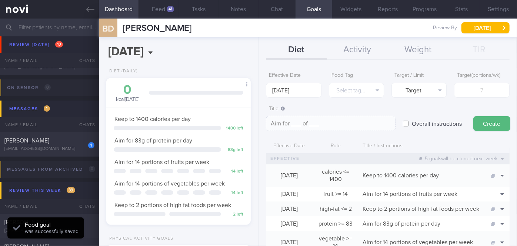
click at [419, 145] on div "Title / Instructions" at bounding box center [421, 146] width 125 height 14
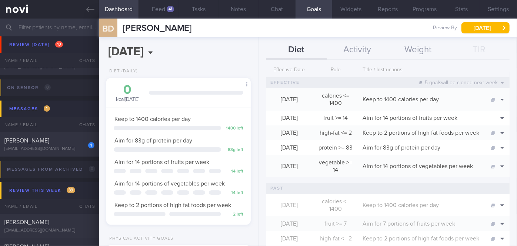
scroll to position [78, 0]
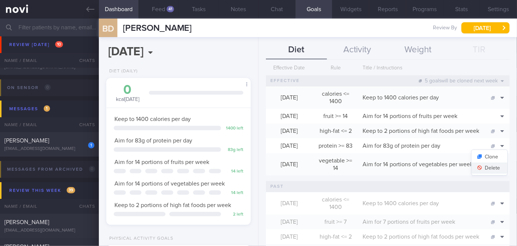
click at [486, 173] on button "Delete" at bounding box center [490, 167] width 36 height 11
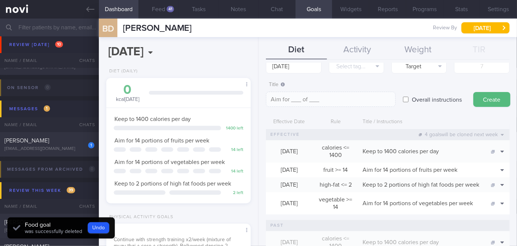
scroll to position [20, 0]
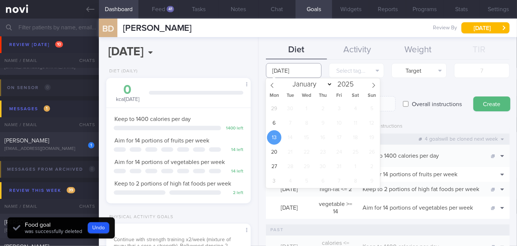
click at [285, 66] on input "[DATE]" at bounding box center [293, 70] width 55 height 15
click at [276, 119] on span "6" at bounding box center [274, 123] width 14 height 14
type input "[DATE]"
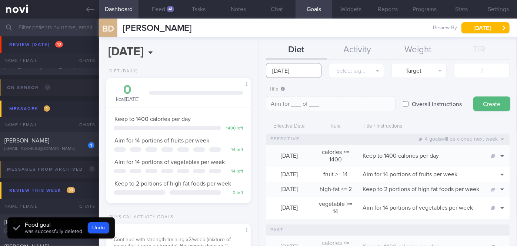
scroll to position [19, 0]
click at [373, 71] on button "Select tag..." at bounding box center [356, 70] width 55 height 15
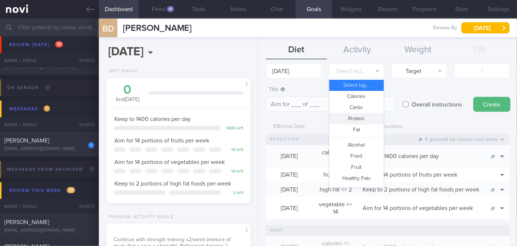
click at [366, 119] on button "Protein" at bounding box center [357, 118] width 54 height 11
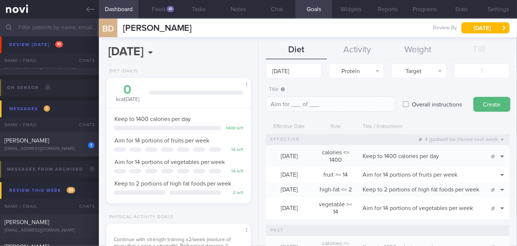
type textarea "Aim for __g of protein per day"
click at [479, 68] on input "number" at bounding box center [481, 70] width 55 height 15
type input "8"
type textarea "Aim for 8g of protein per day"
type input "85"
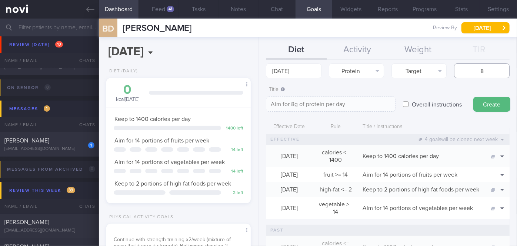
type textarea "Aim for 85g of protein per day"
type input "85"
click at [487, 104] on button "Create" at bounding box center [492, 104] width 37 height 15
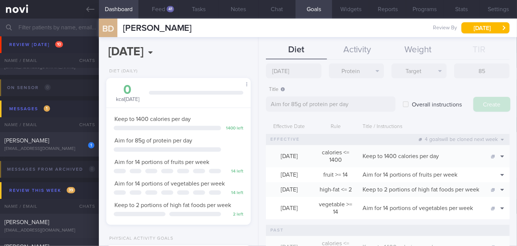
type input "[DATE]"
type textarea "Aim for ___ of ___"
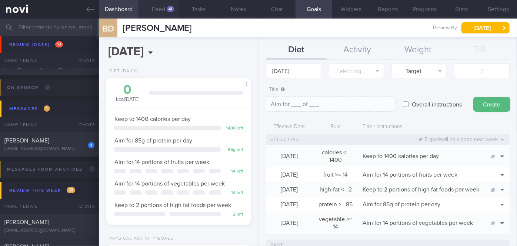
click at [161, 11] on button "Feed 41" at bounding box center [159, 9] width 40 height 19
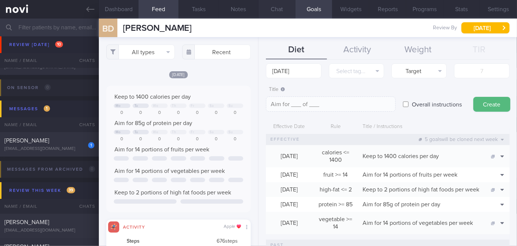
scroll to position [32, 130]
click at [285, 3] on button "Chat" at bounding box center [277, 9] width 37 height 19
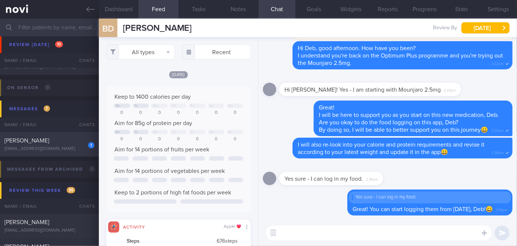
click at [62, 137] on div "[PERSON_NAME]" at bounding box center [48, 140] width 88 height 7
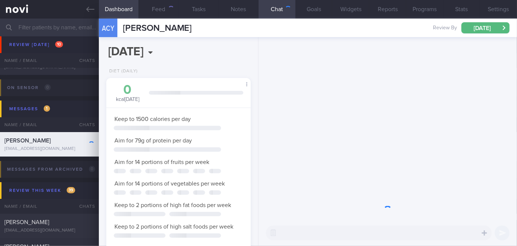
scroll to position [73, 126]
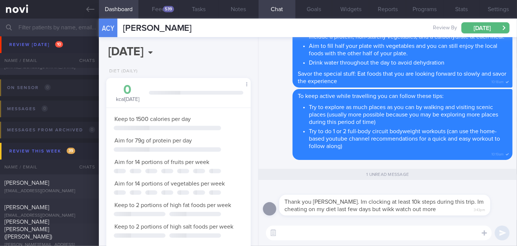
click at [337, 216] on div "Thank you [PERSON_NAME]. Im clocking at least 10k steps during this trip. Im ch…" at bounding box center [388, 203] width 250 height 34
click at [326, 219] on div "Thank you [PERSON_NAME]. Im clocking at least 10k steps during this trip. Im ch…" at bounding box center [388, 203] width 250 height 34
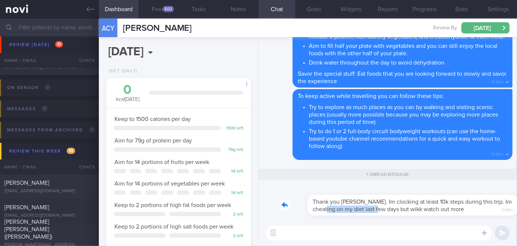
drag, startPoint x: 317, startPoint y: 212, endPoint x: 372, endPoint y: 209, distance: 55.3
click at [372, 209] on div "Thank you [PERSON_NAME]. Im clocking at least 10k steps during this trip. Im ch…" at bounding box center [397, 201] width 234 height 30
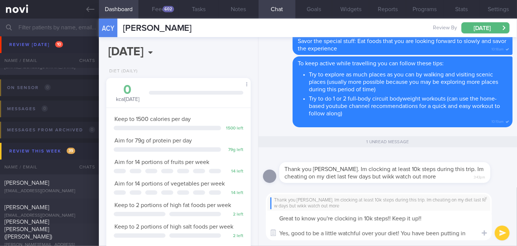
scroll to position [0, 0]
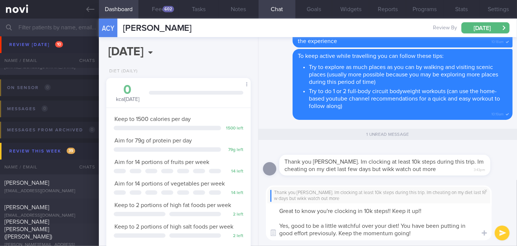
click at [315, 232] on textarea "Great to know you're clocking in 10k steps!! Keep it up!! Yes, good to be a lit…" at bounding box center [379, 221] width 226 height 37
click at [424, 211] on textarea "Great to know you're clocking in 10k steps!! Keep it up!! Yes, good to be a lit…" at bounding box center [379, 221] width 226 height 37
type textarea "Great to know you're clocking in 10k steps!! Keep it up!!👍👍 Yes, good to be a l…"
click at [501, 231] on button "submit" at bounding box center [502, 232] width 15 height 15
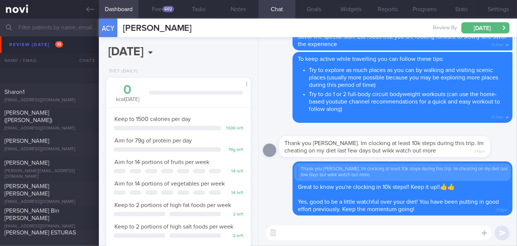
scroll to position [2662, 0]
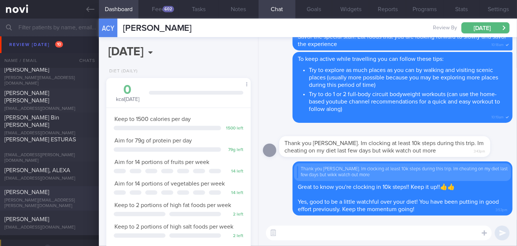
click at [48, 195] on div "[PERSON_NAME]" at bounding box center [48, 191] width 88 height 7
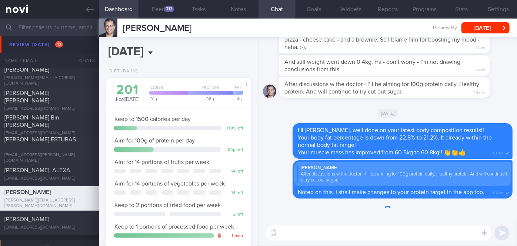
scroll to position [73, 126]
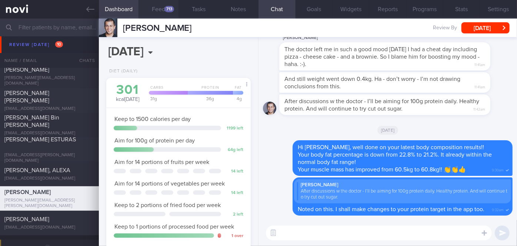
click at [160, 10] on button "Feed 713" at bounding box center [159, 9] width 40 height 19
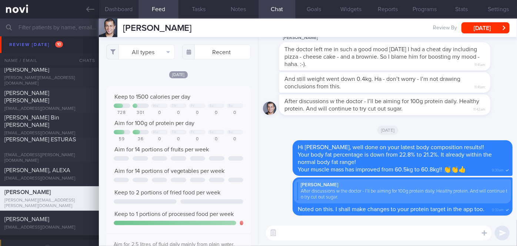
scroll to position [32, 130]
click at [468, 33] on button "[DATE]" at bounding box center [486, 27] width 48 height 11
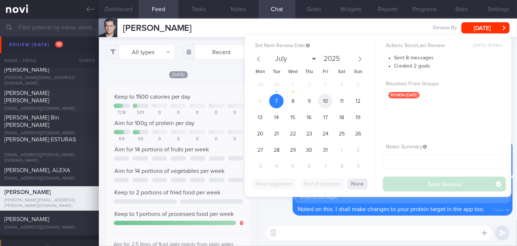
click at [322, 98] on span "10" at bounding box center [325, 101] width 14 height 14
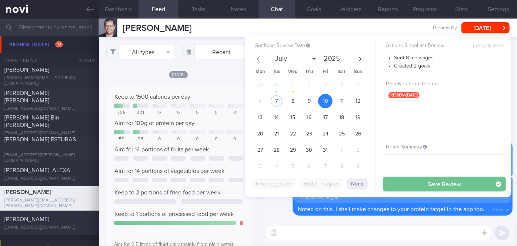
click at [392, 181] on button "Save Review" at bounding box center [444, 183] width 123 height 15
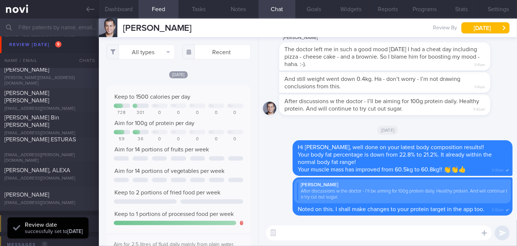
click at [62, 76] on div "[PERSON_NAME] [PERSON_NAME][EMAIL_ADDRESS][DOMAIN_NAME]" at bounding box center [49, 76] width 99 height 20
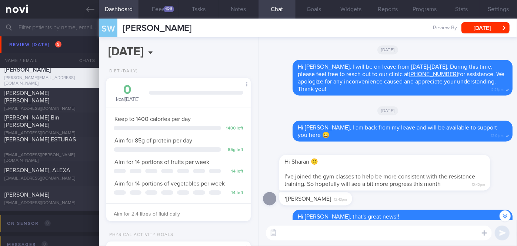
scroll to position [-170, 0]
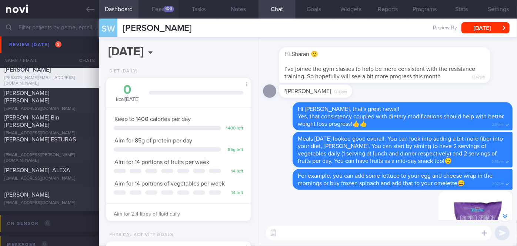
click at [173, 10] on div "1611" at bounding box center [168, 9] width 11 height 6
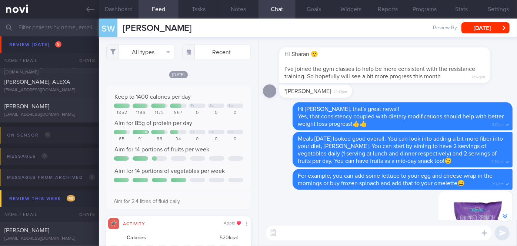
scroll to position [370663, 370565]
click at [143, 53] on button "All types" at bounding box center [140, 51] width 69 height 15
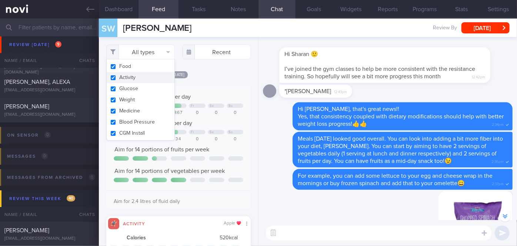
click at [126, 77] on button "Activity" at bounding box center [141, 77] width 68 height 11
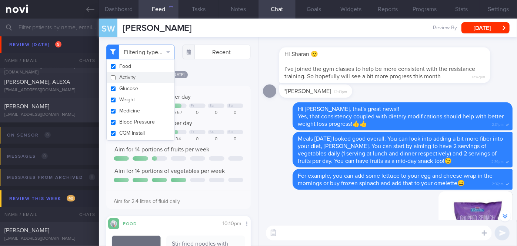
checkbox input "false"
click at [277, 127] on div "Delete Hi [PERSON_NAME], that's great news!! Yes, that consistency coupled with…" at bounding box center [388, 116] width 250 height 28
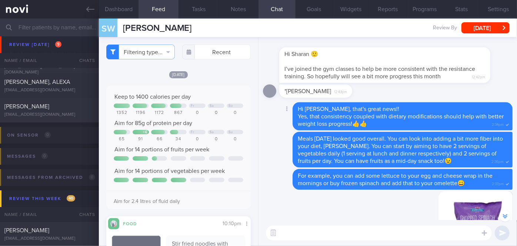
click at [277, 127] on div "Delete Hi [PERSON_NAME], that's great news!! Yes, that consistency coupled with…" at bounding box center [388, 116] width 250 height 28
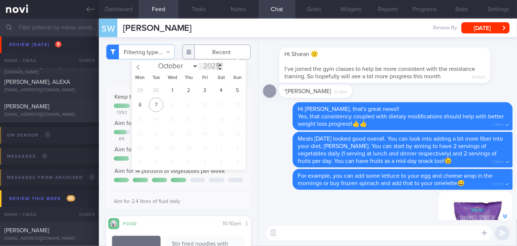
click at [219, 56] on input "text" at bounding box center [216, 51] width 69 height 15
click at [158, 92] on span "30" at bounding box center [156, 90] width 14 height 14
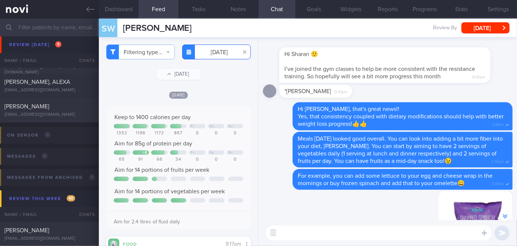
click at [214, 54] on input "[DATE]" at bounding box center [216, 51] width 69 height 15
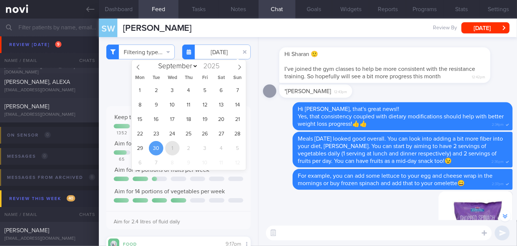
click at [171, 146] on span "1" at bounding box center [172, 148] width 14 height 14
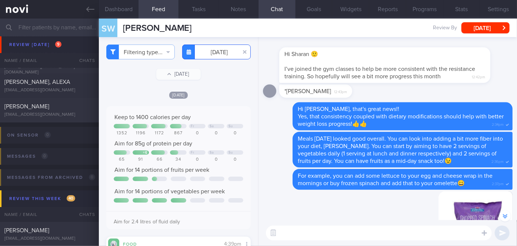
click at [214, 55] on input "[DATE]" at bounding box center [216, 51] width 69 height 15
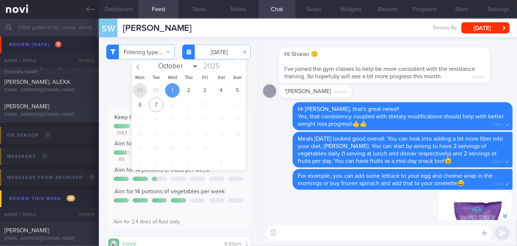
click at [142, 90] on span "29" at bounding box center [140, 90] width 14 height 14
type input "[DATE]"
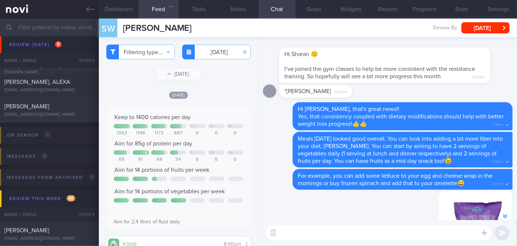
click at [293, 232] on textarea at bounding box center [379, 232] width 226 height 15
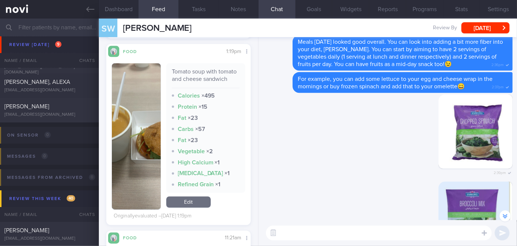
click at [297, 237] on textarea at bounding box center [379, 232] width 226 height 15
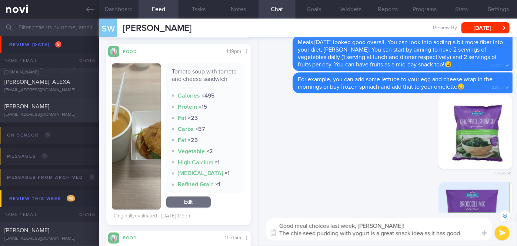
scroll to position [-88, 0]
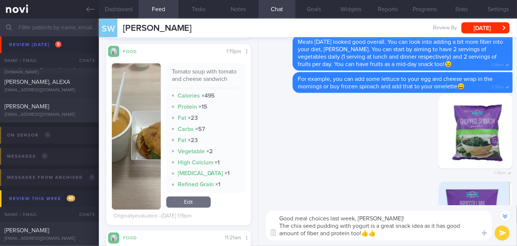
type textarea "Good meal choices last week, [PERSON_NAME]! The chia seed pudding with yogurt i…"
click at [502, 234] on button "submit" at bounding box center [502, 232] width 15 height 15
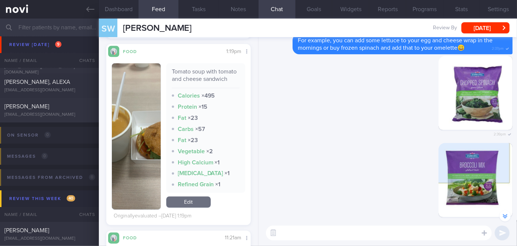
scroll to position [-38, 0]
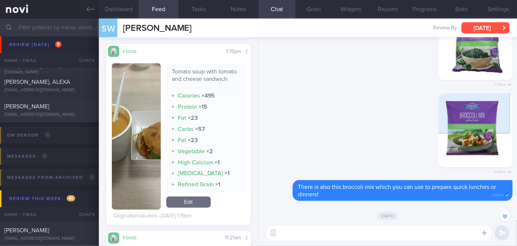
click at [505, 27] on button "[DATE]" at bounding box center [486, 27] width 48 height 11
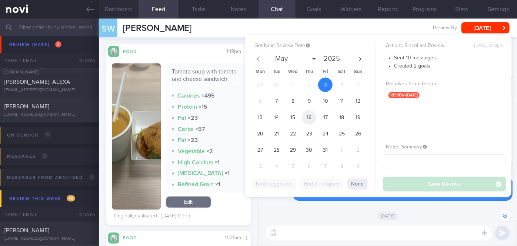
click at [306, 119] on span "16" at bounding box center [309, 117] width 14 height 14
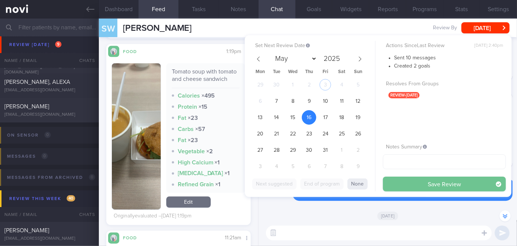
click at [392, 183] on button "Save Review" at bounding box center [444, 183] width 123 height 15
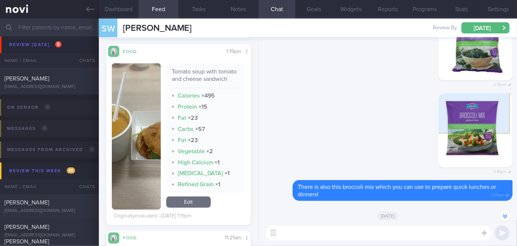
scroll to position [2642, 0]
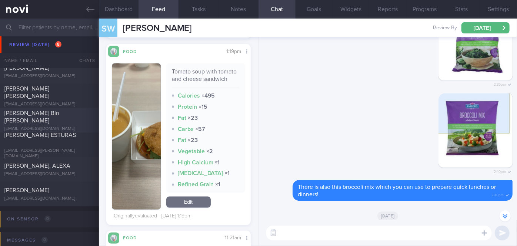
click at [33, 112] on span "[PERSON_NAME] Bin [PERSON_NAME]" at bounding box center [31, 116] width 55 height 13
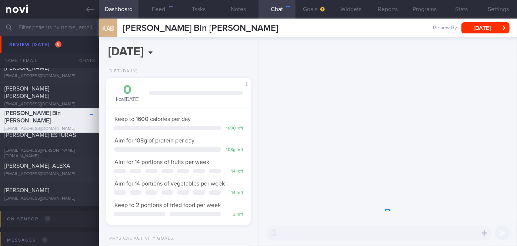
scroll to position [65, 129]
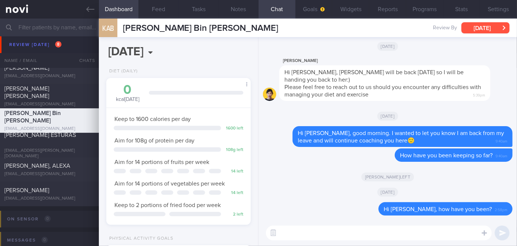
click at [488, 28] on button "[DATE]" at bounding box center [486, 27] width 48 height 11
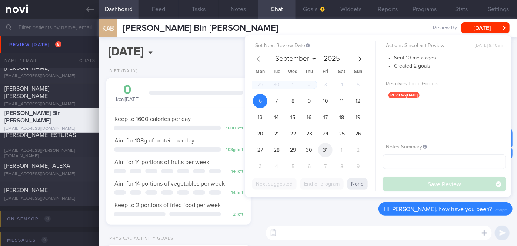
click at [321, 148] on span "31" at bounding box center [325, 150] width 14 height 14
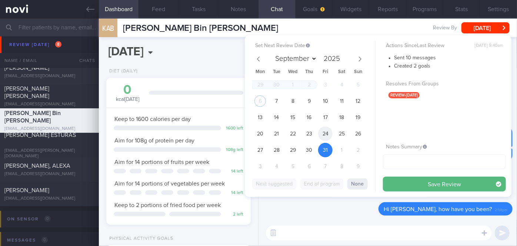
click at [322, 133] on span "24" at bounding box center [325, 133] width 14 height 14
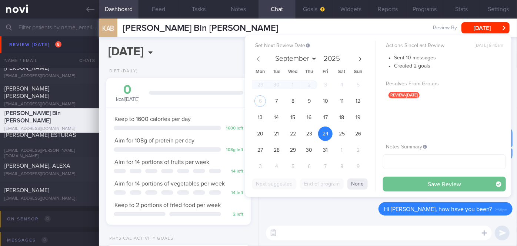
click at [395, 186] on button "Save Review" at bounding box center [444, 183] width 123 height 15
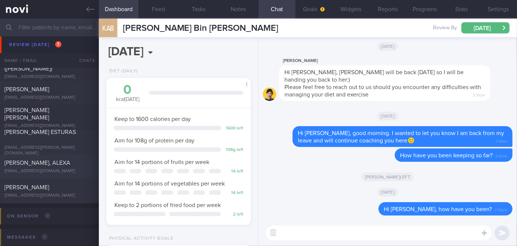
scroll to position [2622, 0]
click at [85, 131] on div at bounding box center [86, 129] width 16 height 4
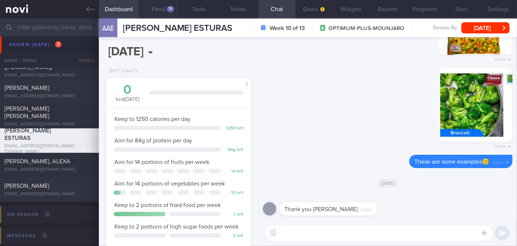
click at [165, 8] on button "Feed 71" at bounding box center [159, 9] width 40 height 19
select select "9"
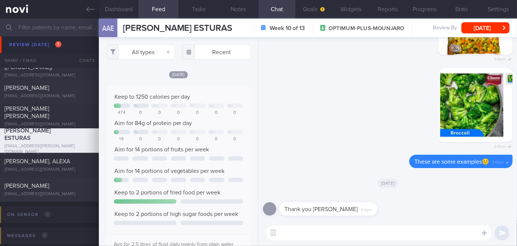
scroll to position [32, 130]
drag, startPoint x: 208, startPoint y: 62, endPoint x: 201, endPoint y: 55, distance: 10.2
click at [201, 55] on div "All types Food Activity Glucose Weight Medicine [MEDICAL_DATA] [MEDICAL_DATA] I…" at bounding box center [178, 141] width 159 height 209
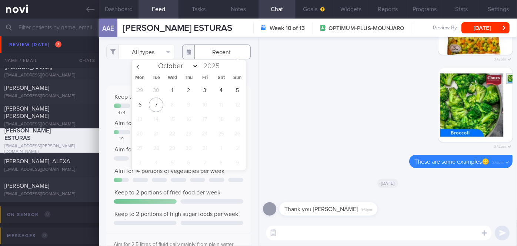
click at [201, 55] on input "text" at bounding box center [216, 51] width 69 height 15
click at [146, 89] on span "29" at bounding box center [140, 90] width 14 height 14
type input "[DATE]"
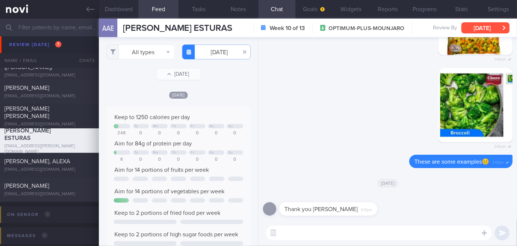
click at [469, 29] on button "[DATE]" at bounding box center [486, 27] width 48 height 11
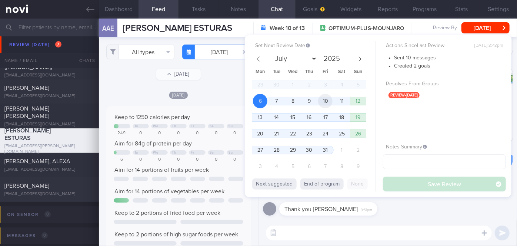
click at [323, 104] on span "10" at bounding box center [325, 101] width 14 height 14
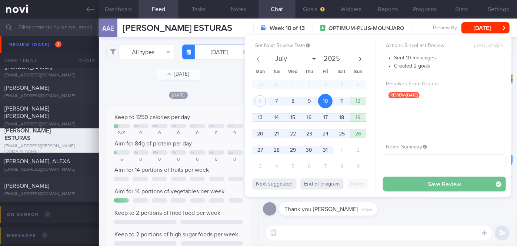
click at [388, 185] on button "Save Review" at bounding box center [444, 183] width 123 height 15
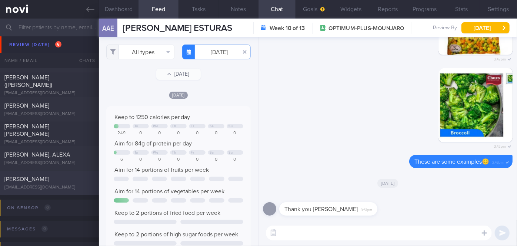
scroll to position [2605, 0]
